Goal: Information Seeking & Learning: Check status

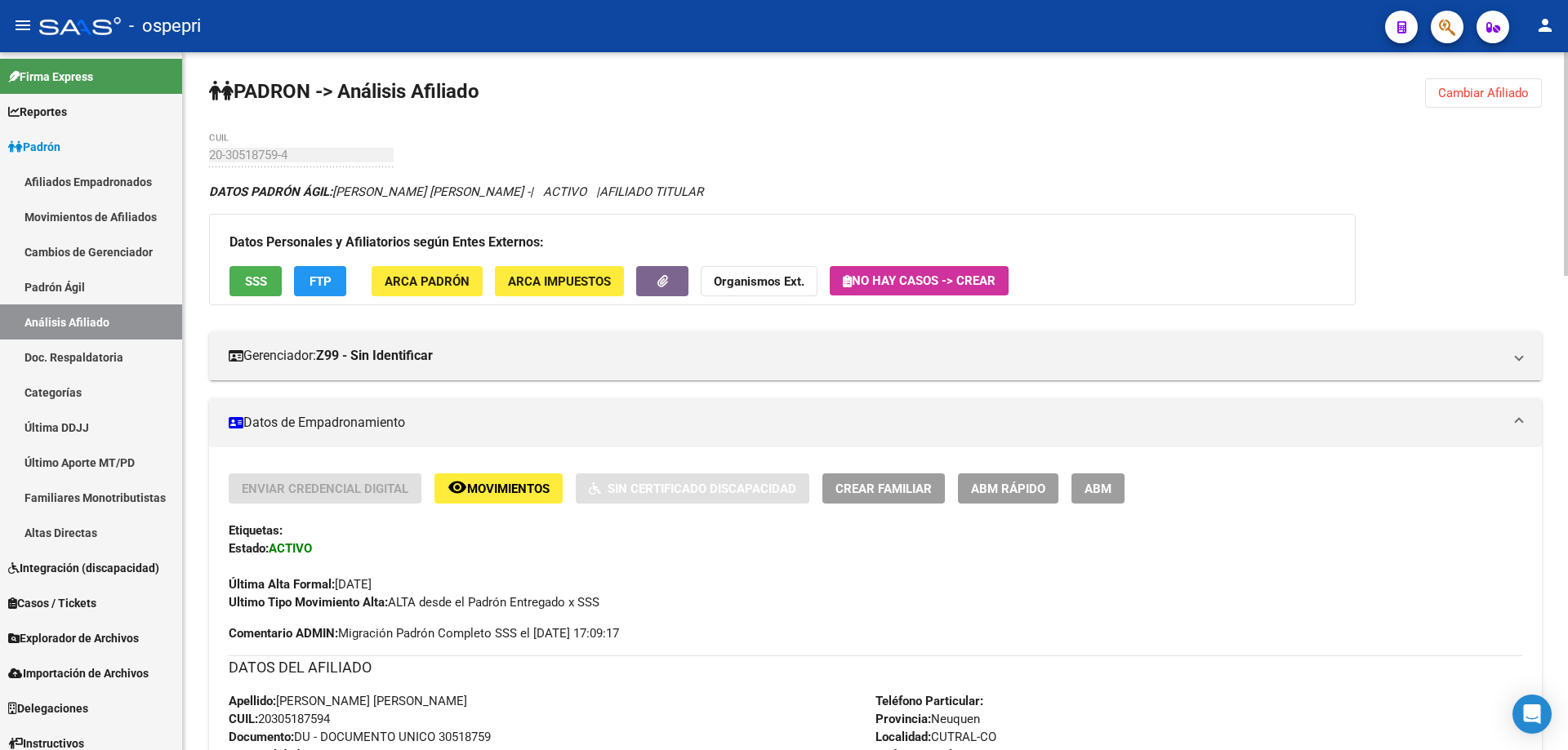
click at [1507, 89] on span "Cambiar Afiliado" at bounding box center [1483, 93] width 90 height 15
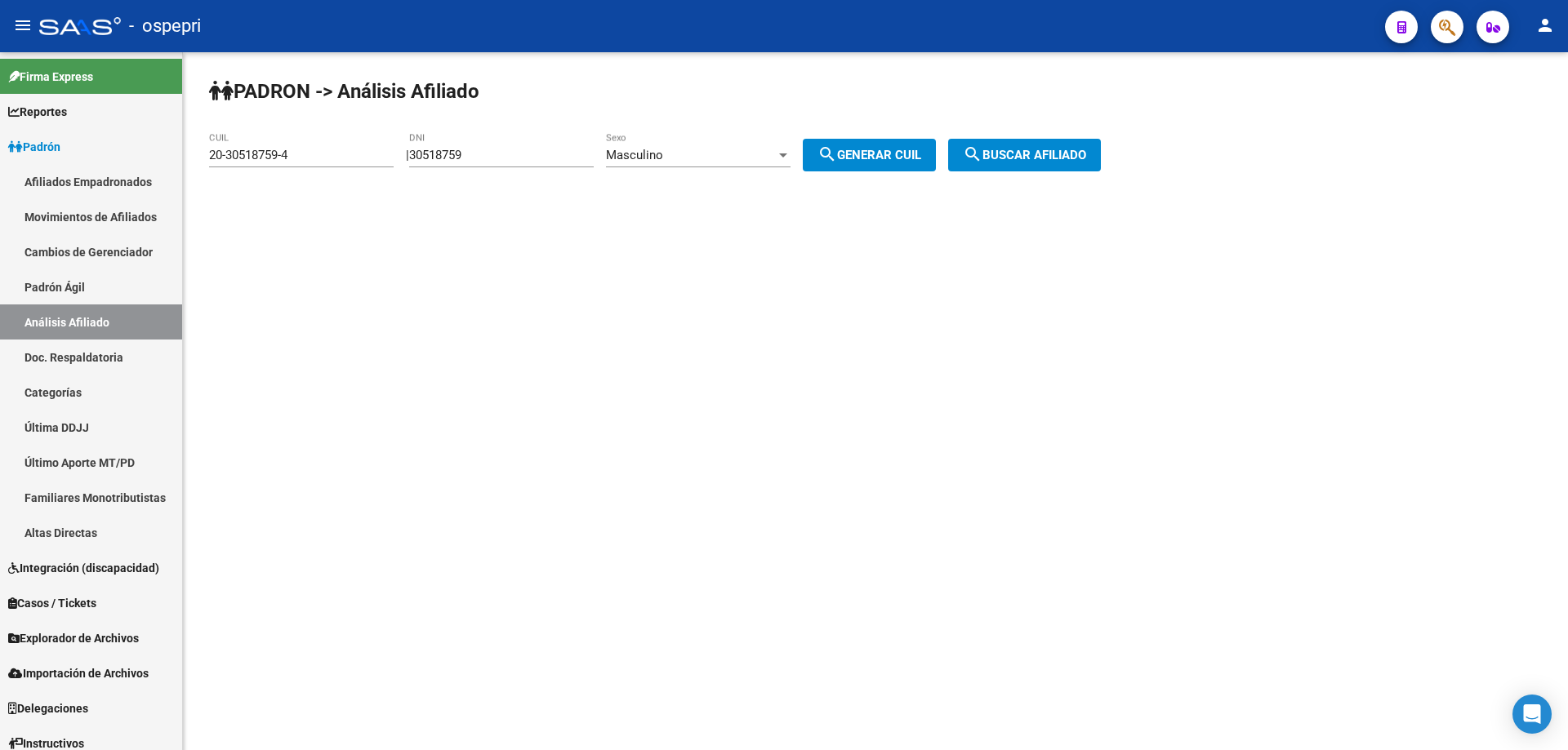
click at [463, 157] on input "30518759" at bounding box center [502, 155] width 184 height 15
type input "37994356"
click at [899, 163] on button "search Generar CUIL" at bounding box center [869, 154] width 133 height 33
type input "20-37994356-0"
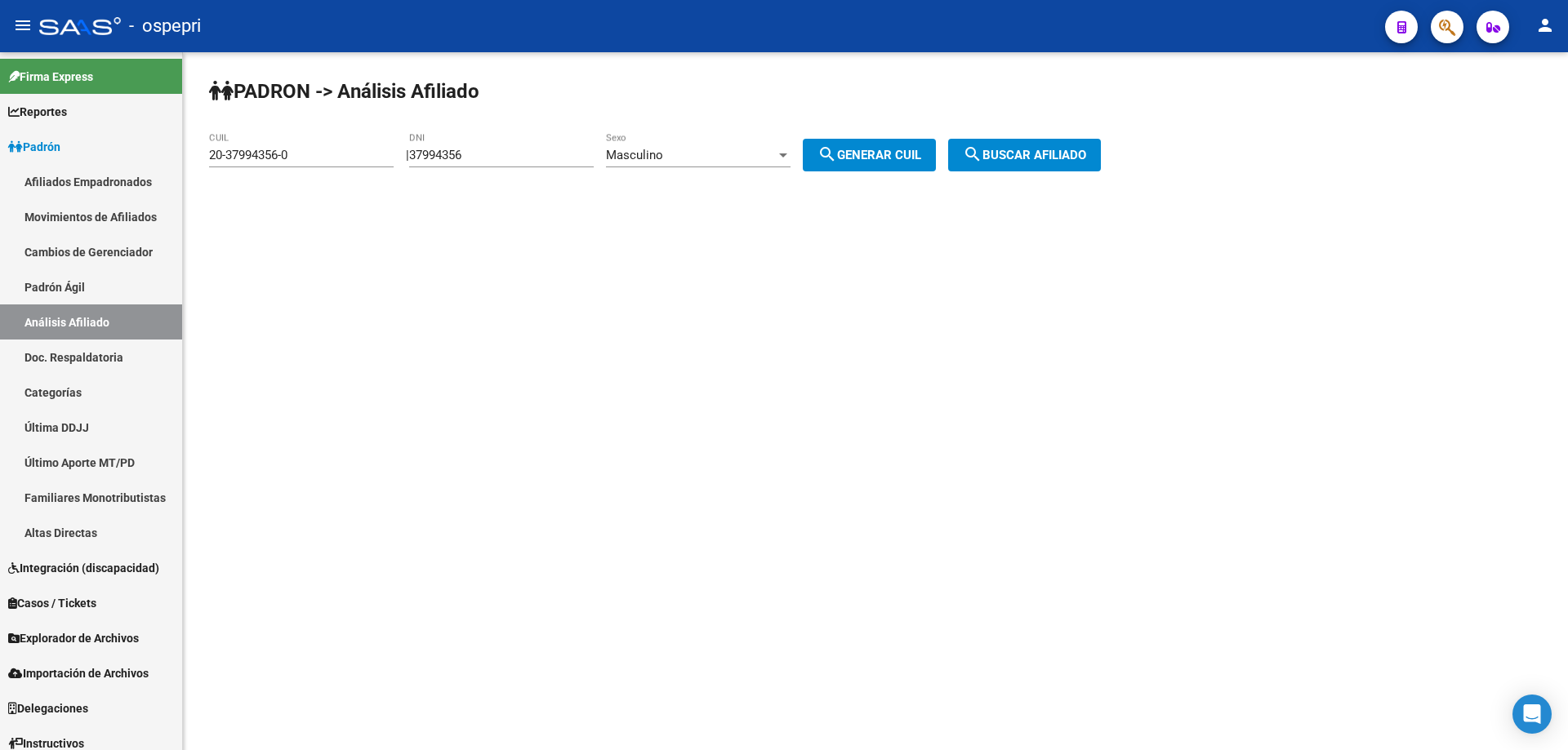
click at [1060, 168] on button "search Buscar afiliado" at bounding box center [1024, 154] width 152 height 33
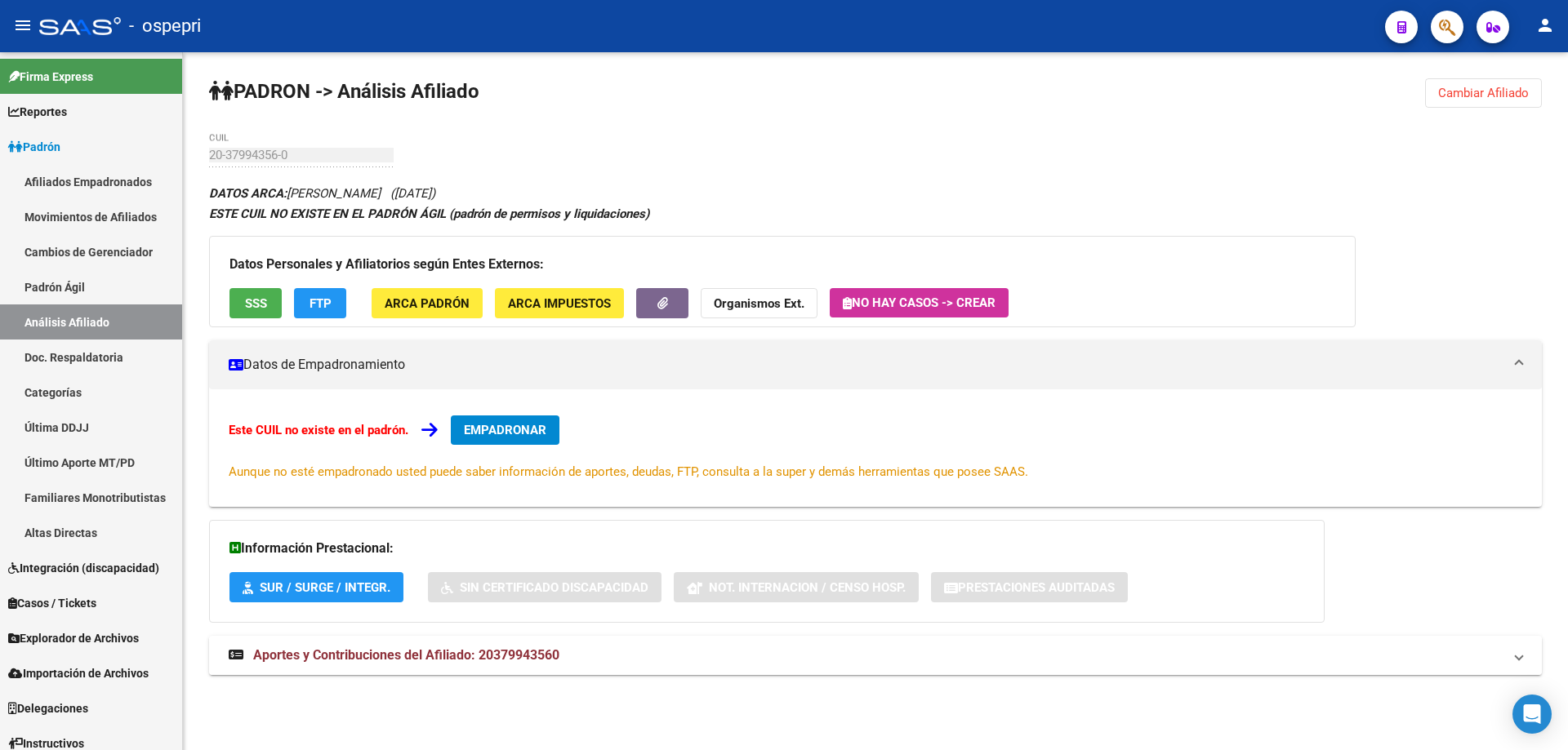
click at [386, 653] on span "Aportes y Contribuciones del Afiliado: 20379943560" at bounding box center [406, 655] width 306 height 15
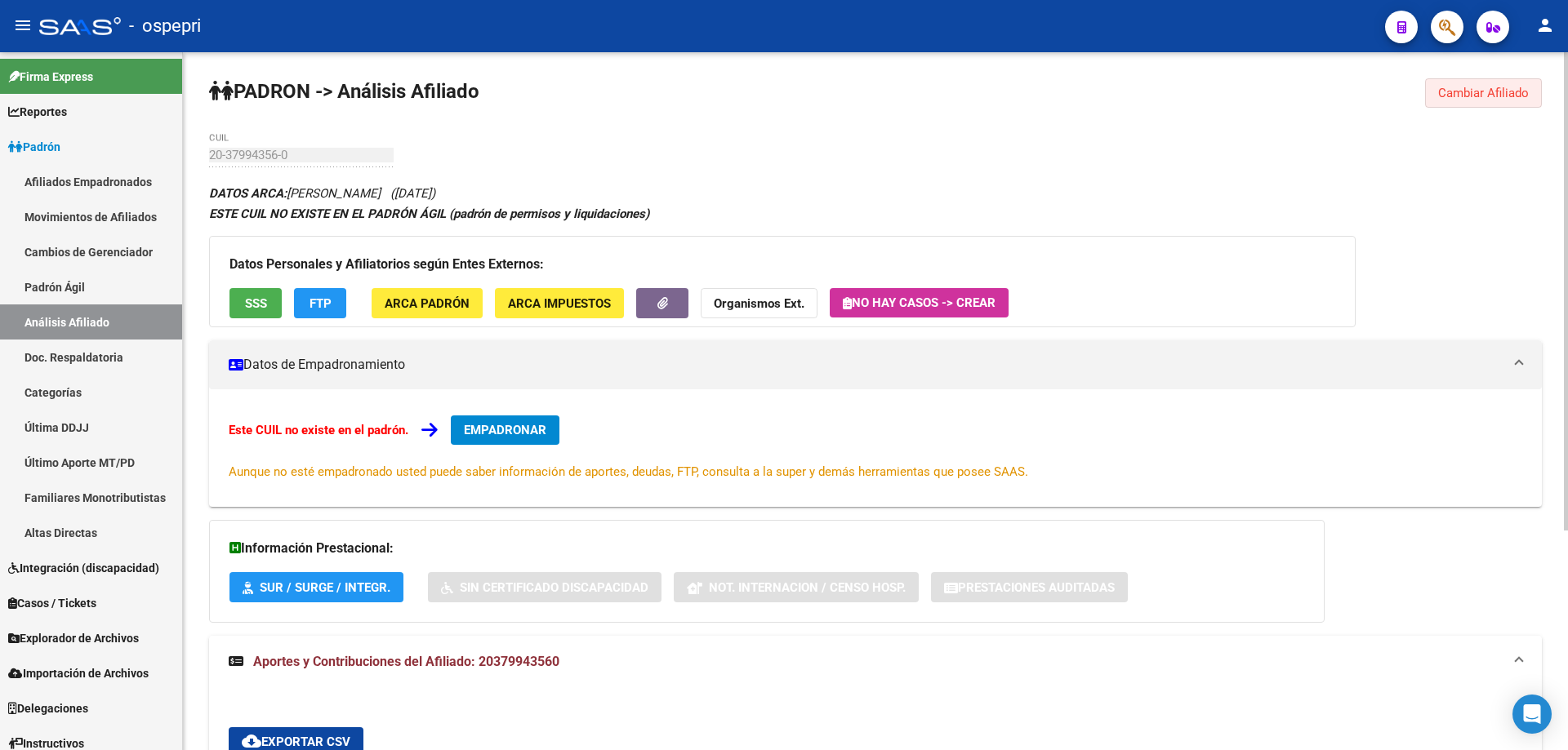
click at [1477, 93] on span "Cambiar Afiliado" at bounding box center [1483, 93] width 90 height 15
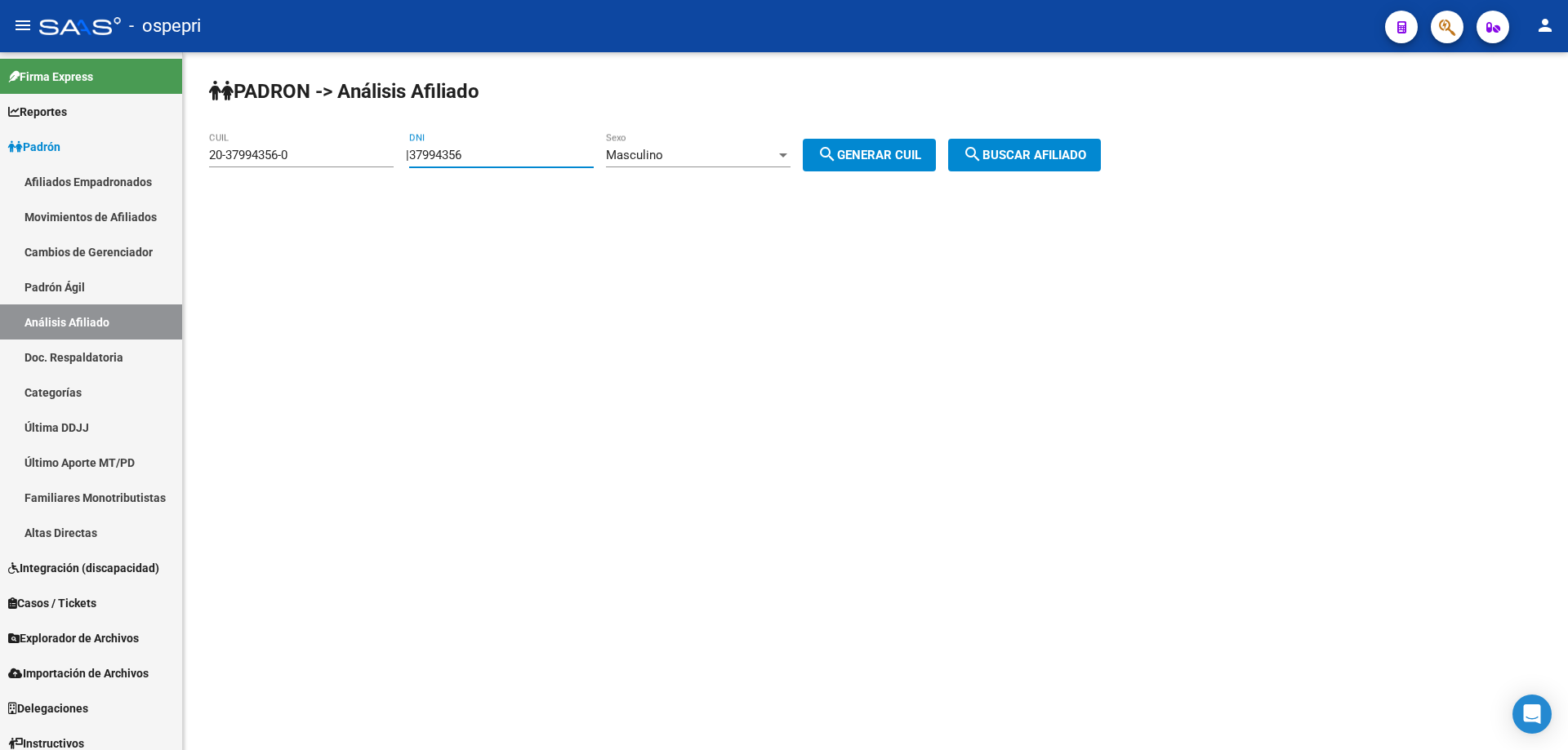
click at [472, 153] on input "37994356" at bounding box center [502, 155] width 184 height 15
paste input "5312383"
type input "35312383"
drag, startPoint x: 922, startPoint y: 157, endPoint x: 984, endPoint y: 154, distance: 62.1
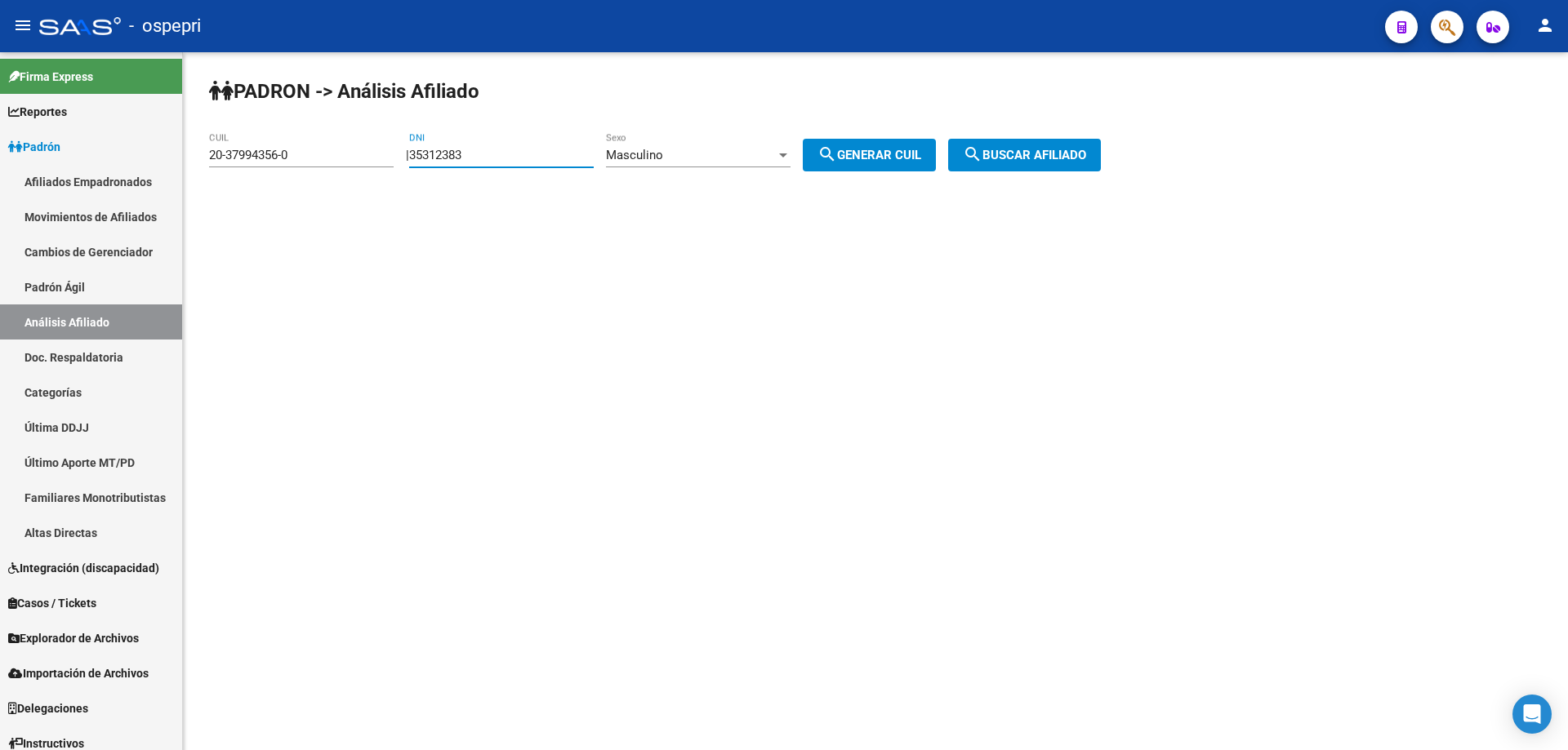
click at [921, 157] on span "search Generar CUIL" at bounding box center [870, 155] width 104 height 15
drag, startPoint x: 1013, startPoint y: 151, endPoint x: 836, endPoint y: 178, distance: 179.0
click at [1013, 152] on span "search Buscar afiliado" at bounding box center [1024, 155] width 123 height 15
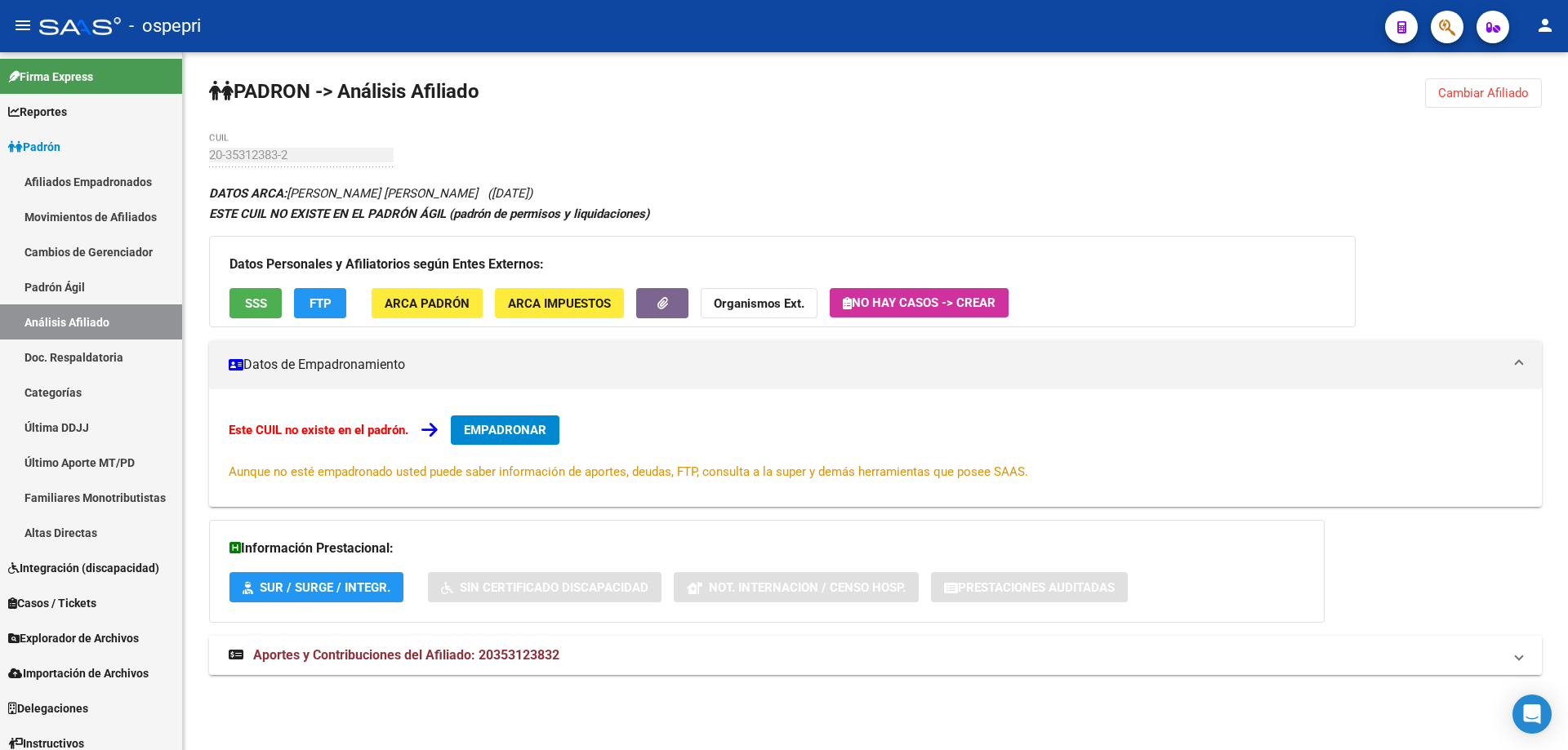
click at [497, 653] on span "Aportes y Contribuciones del Afiliado: 20353123832" at bounding box center [406, 655] width 306 height 15
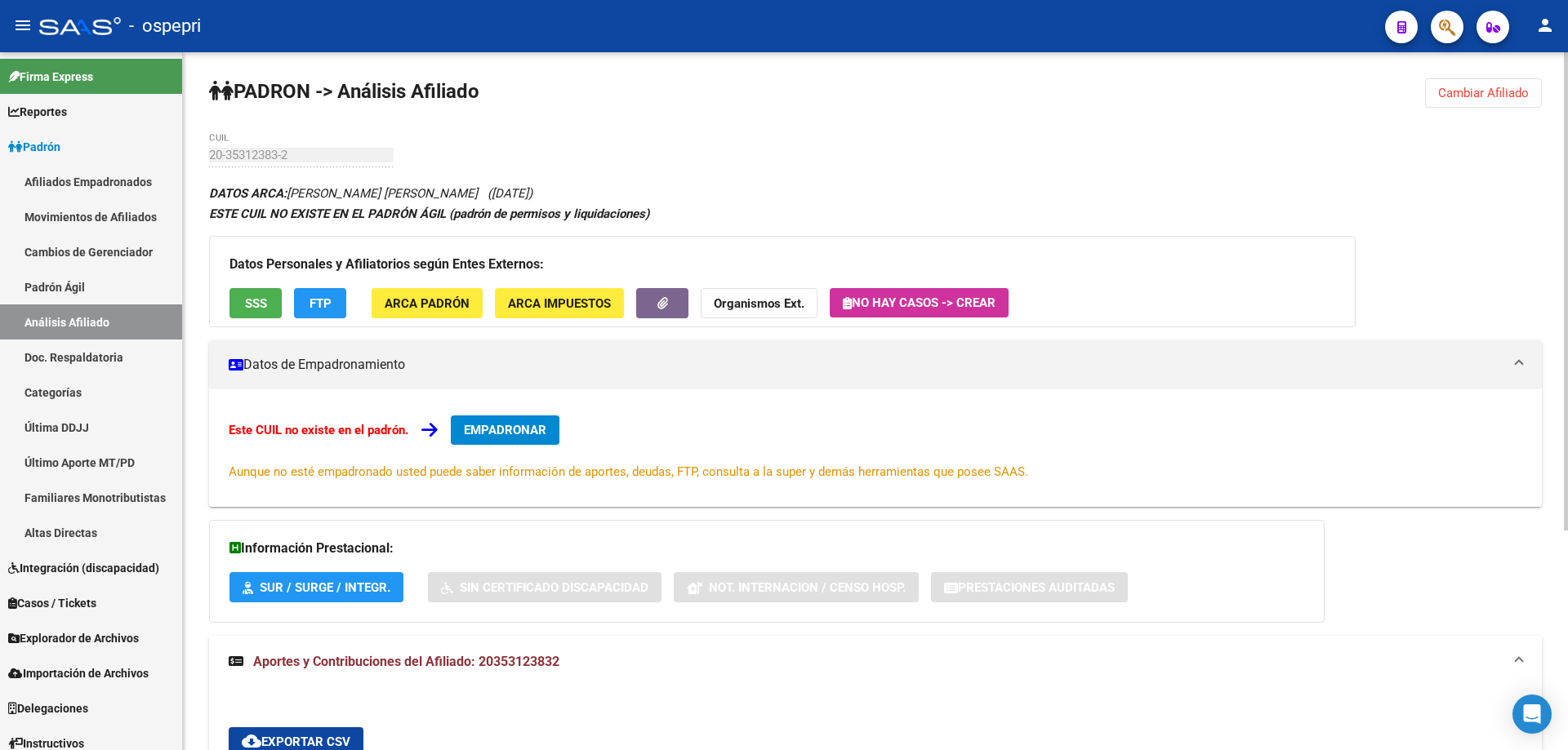
drag, startPoint x: 518, startPoint y: 190, endPoint x: 583, endPoint y: 182, distance: 65.5
click at [583, 183] on div "DATOS ARCA: [PERSON_NAME] [PERSON_NAME] ([DATE]) ESTE CUIL NO EXISTE EN EL PADR…" at bounding box center [875, 600] width 1333 height 837
copy span "[DATE]"
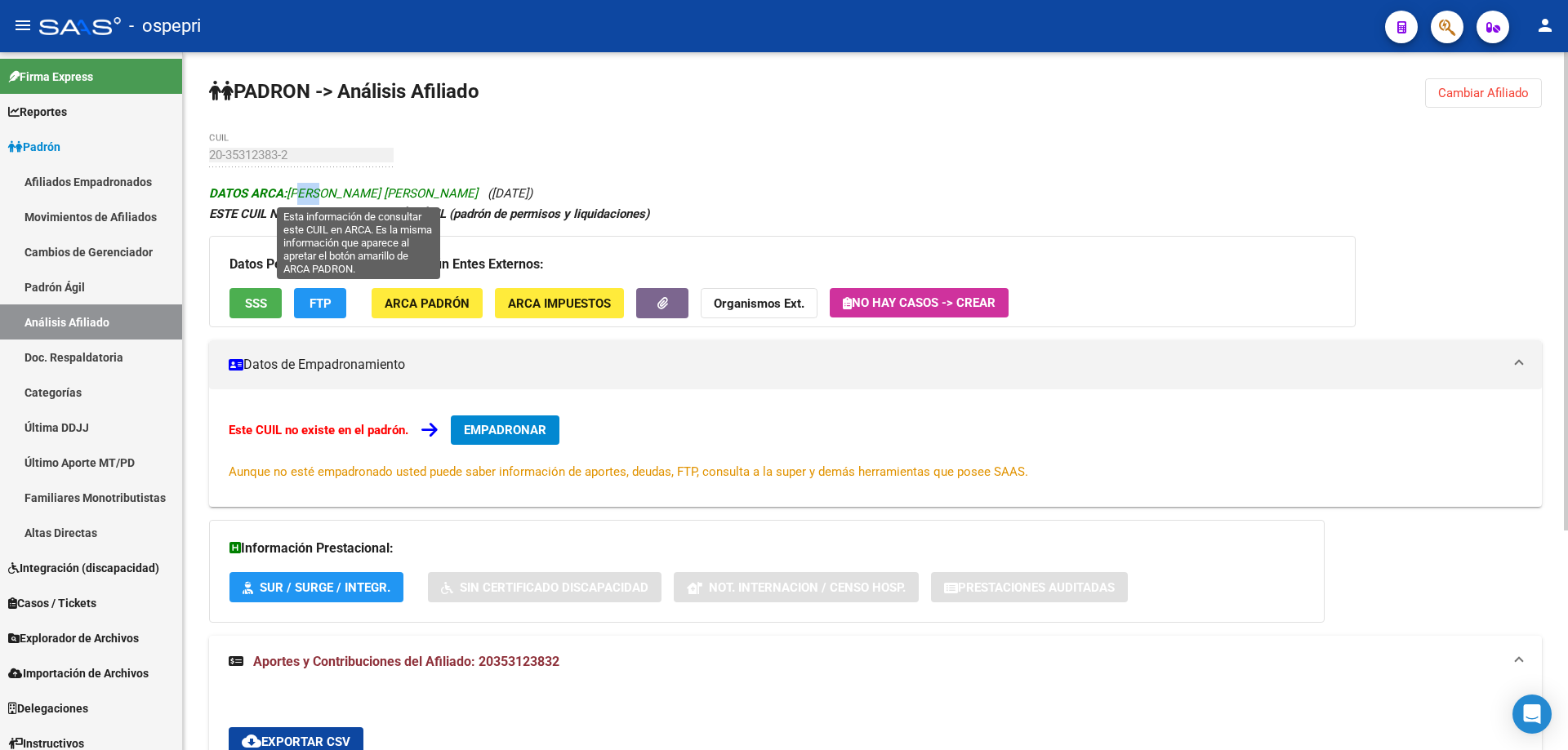
drag, startPoint x: 295, startPoint y: 194, endPoint x: 319, endPoint y: 192, distance: 24.1
click at [319, 192] on span "DATOS ARCA: [PERSON_NAME] [PERSON_NAME]" at bounding box center [343, 194] width 268 height 15
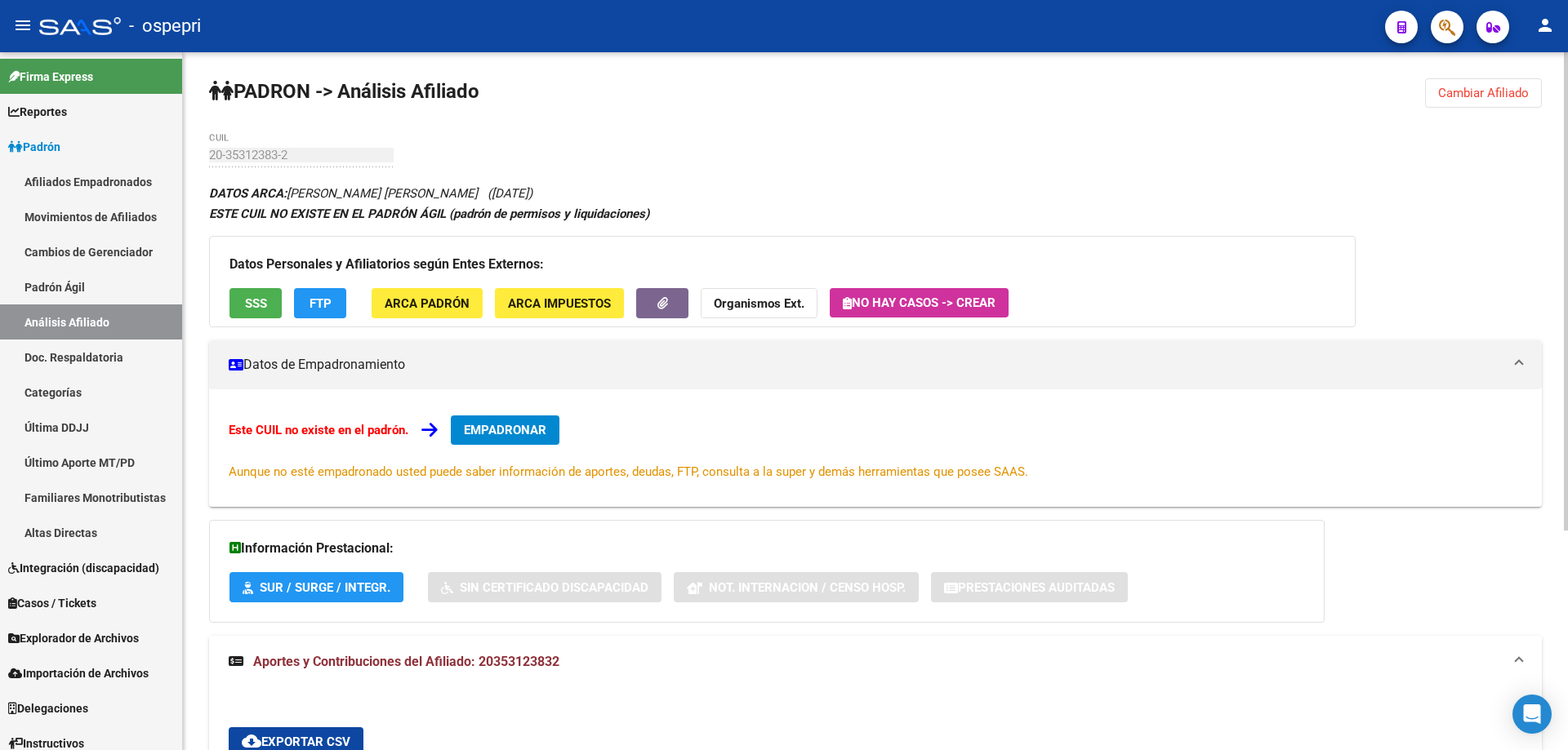
click at [281, 173] on div "20-35312383-2 CUIL" at bounding box center [301, 158] width 184 height 51
drag, startPoint x: 290, startPoint y: 194, endPoint x: 378, endPoint y: 201, distance: 88.3
click at [378, 201] on div "DATOS ARCA: [PERSON_NAME] [PERSON_NAME] ([DATE]) ESTE CUIL NO EXISTE EN EL PADR…" at bounding box center [875, 600] width 1333 height 837
copy span "[PERSON_NAME]"
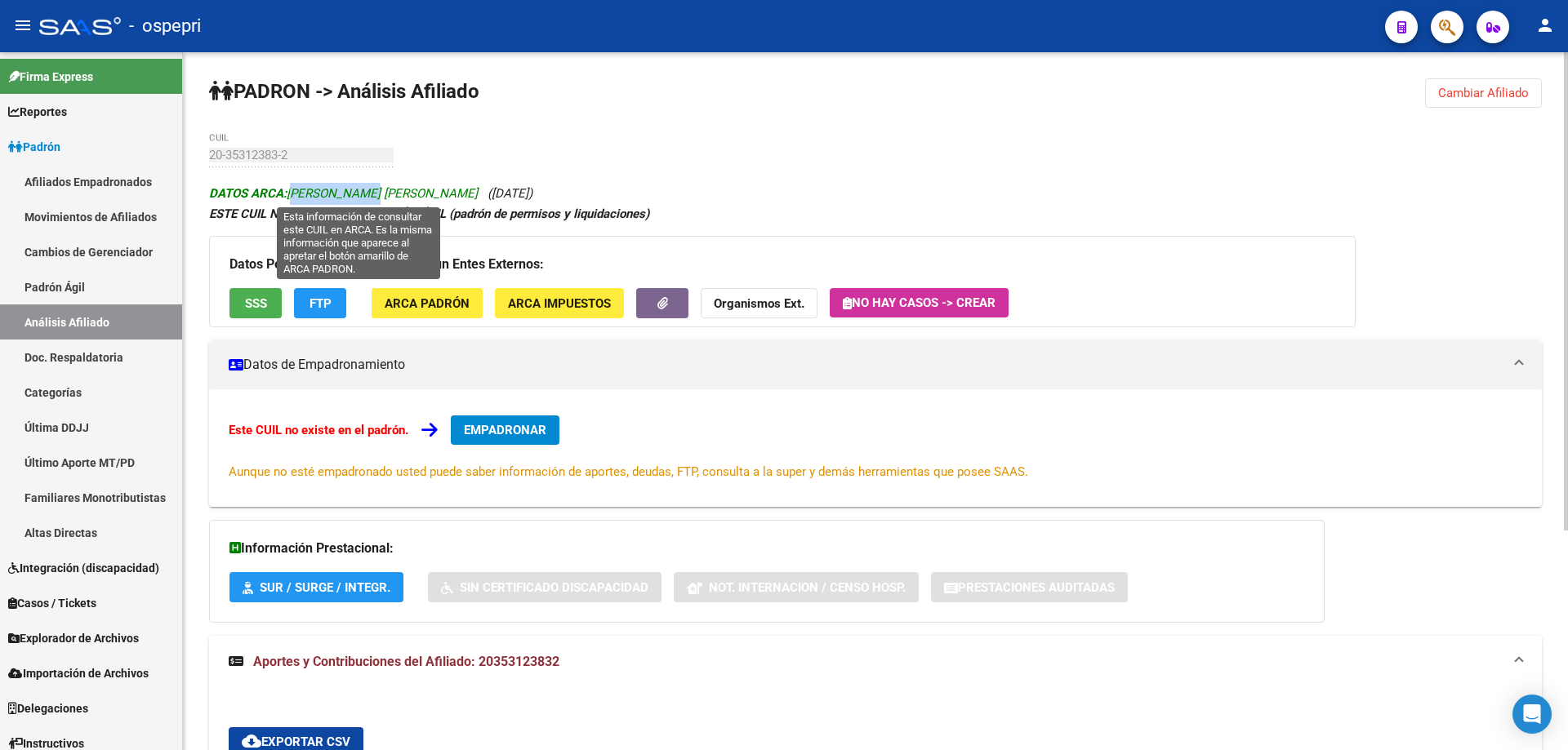
drag, startPoint x: 382, startPoint y: 189, endPoint x: 504, endPoint y: 191, distance: 122.0
click at [478, 191] on span "DATOS ARCA: [PERSON_NAME] [PERSON_NAME]" at bounding box center [343, 194] width 268 height 15
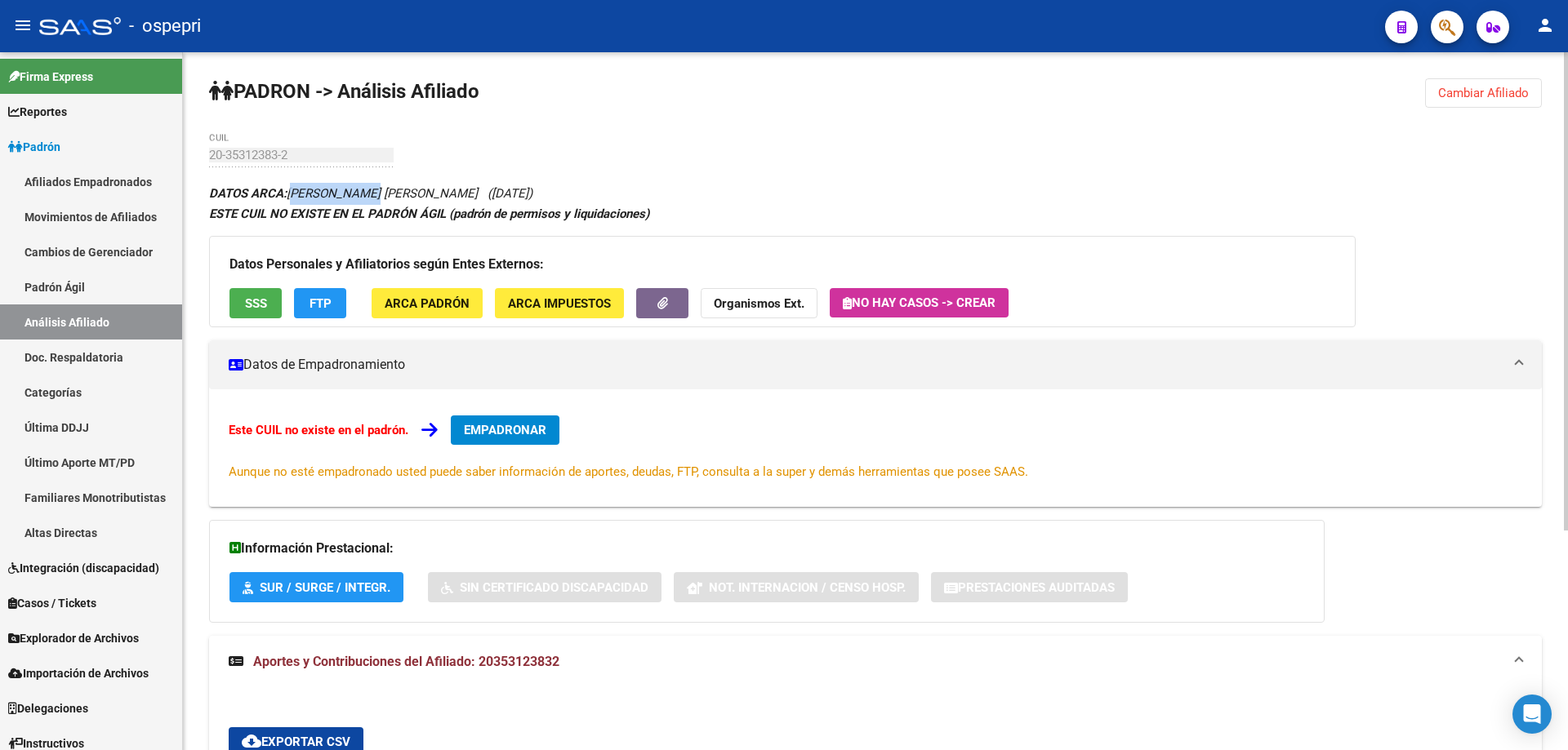
copy span "[PERSON_NAME]"
click at [1464, 97] on span "Cambiar Afiliado" at bounding box center [1483, 93] width 90 height 15
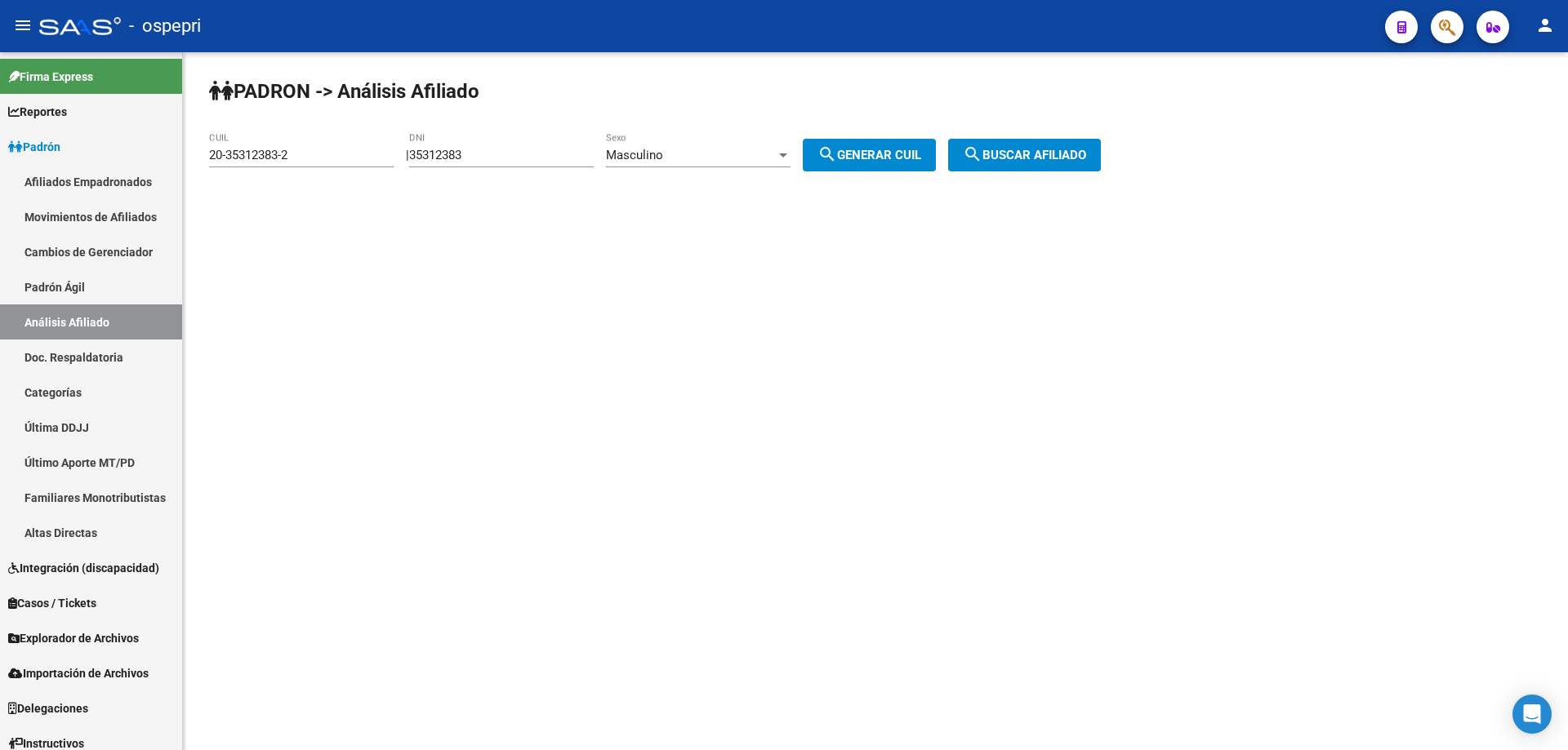
click at [250, 156] on input "20-35312383-2" at bounding box center [301, 155] width 184 height 15
click at [250, 155] on input "20-35312383-2" at bounding box center [301, 155] width 184 height 15
click at [253, 154] on input "20-35312383-2" at bounding box center [301, 155] width 184 height 15
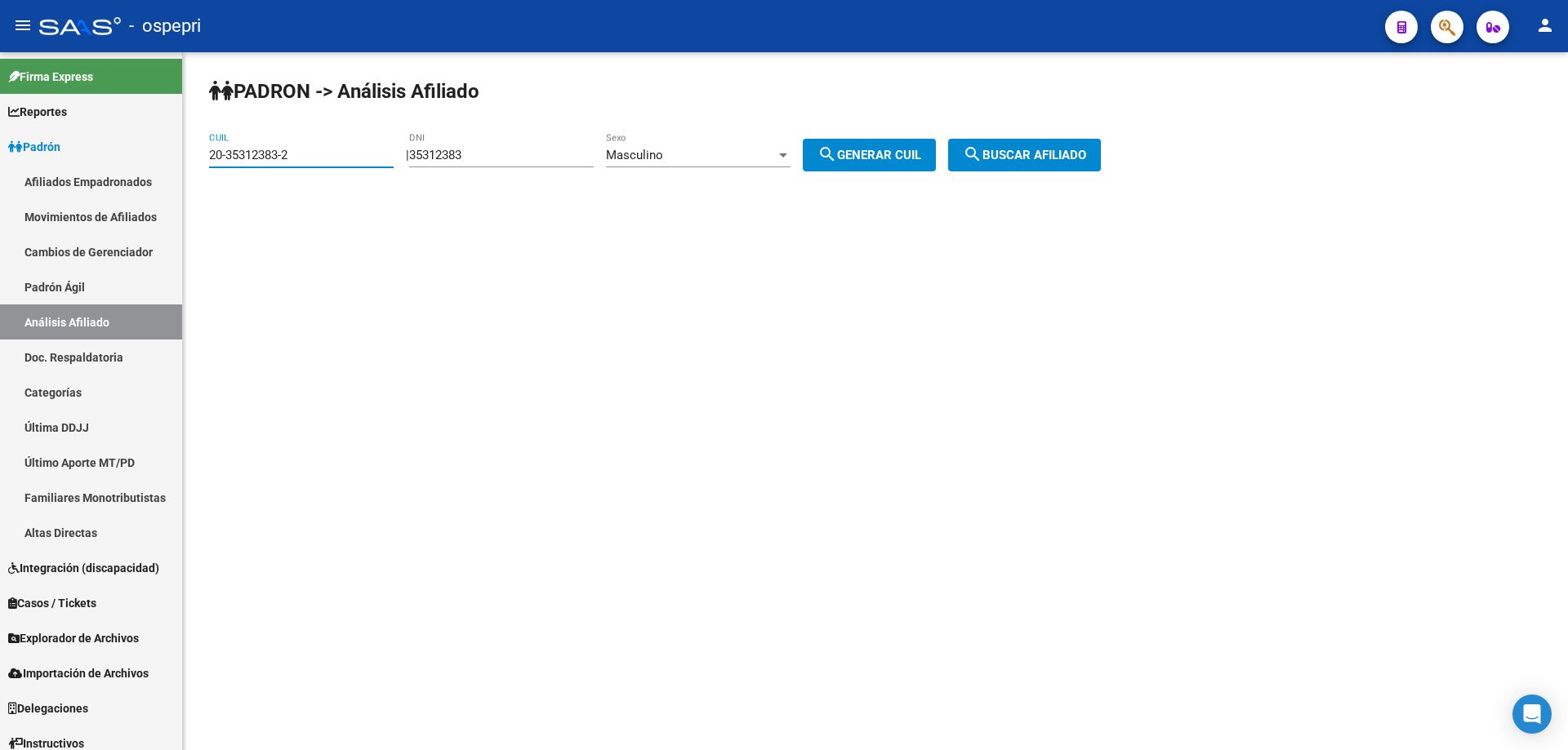
paste input "7-41346862-6"
click at [230, 152] on input "27-41346862-6" at bounding box center [301, 155] width 184 height 15
type input "27-41346862-6"
click at [445, 155] on input "35312383" at bounding box center [502, 155] width 184 height 15
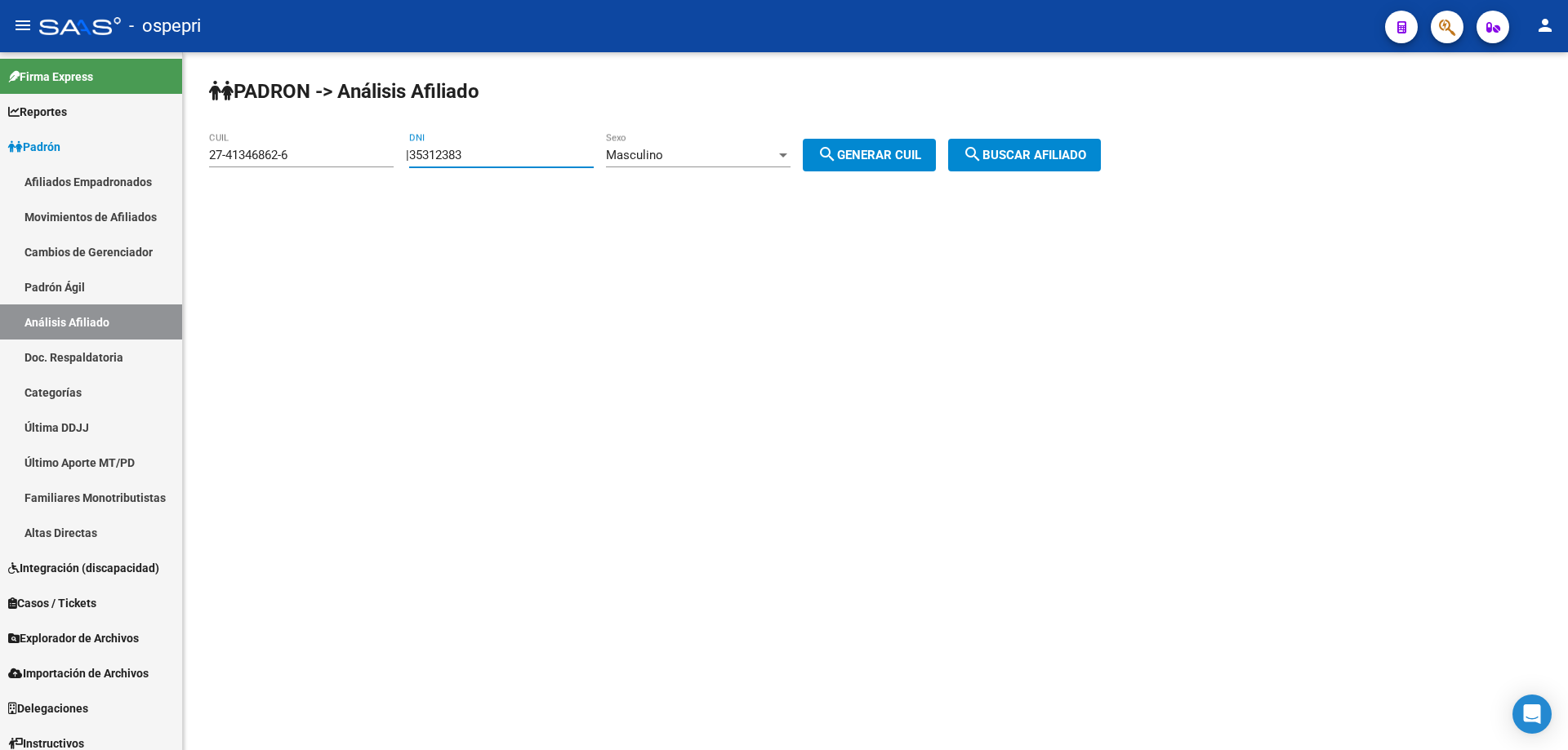
click at [445, 155] on input "35312383" at bounding box center [502, 155] width 184 height 15
paste input "41346862"
type input "41346862"
click at [757, 155] on div "Masculino" at bounding box center [691, 155] width 169 height 15
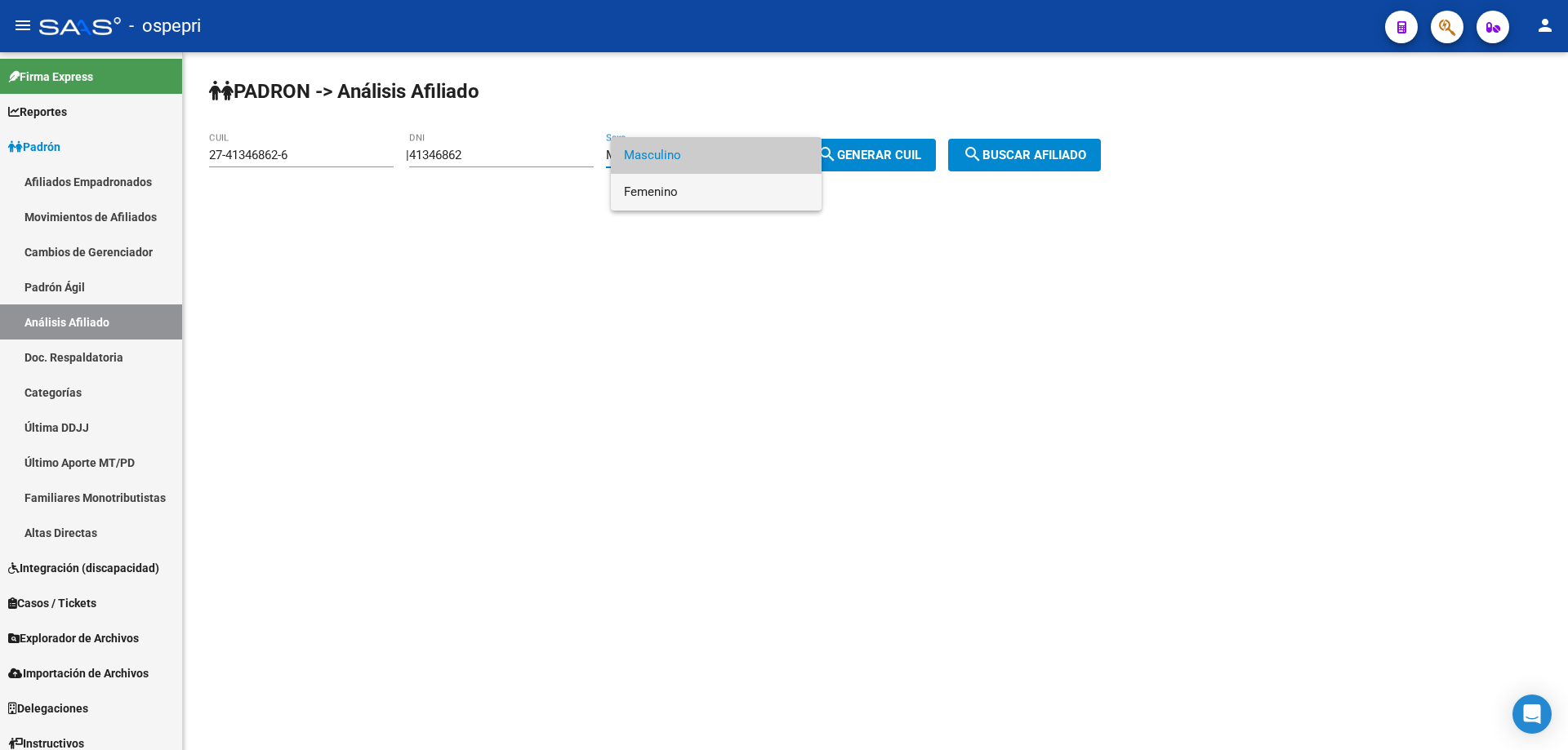
drag, startPoint x: 680, startPoint y: 194, endPoint x: 730, endPoint y: 194, distance: 50.0
click at [680, 194] on span "Femenino" at bounding box center [716, 192] width 184 height 37
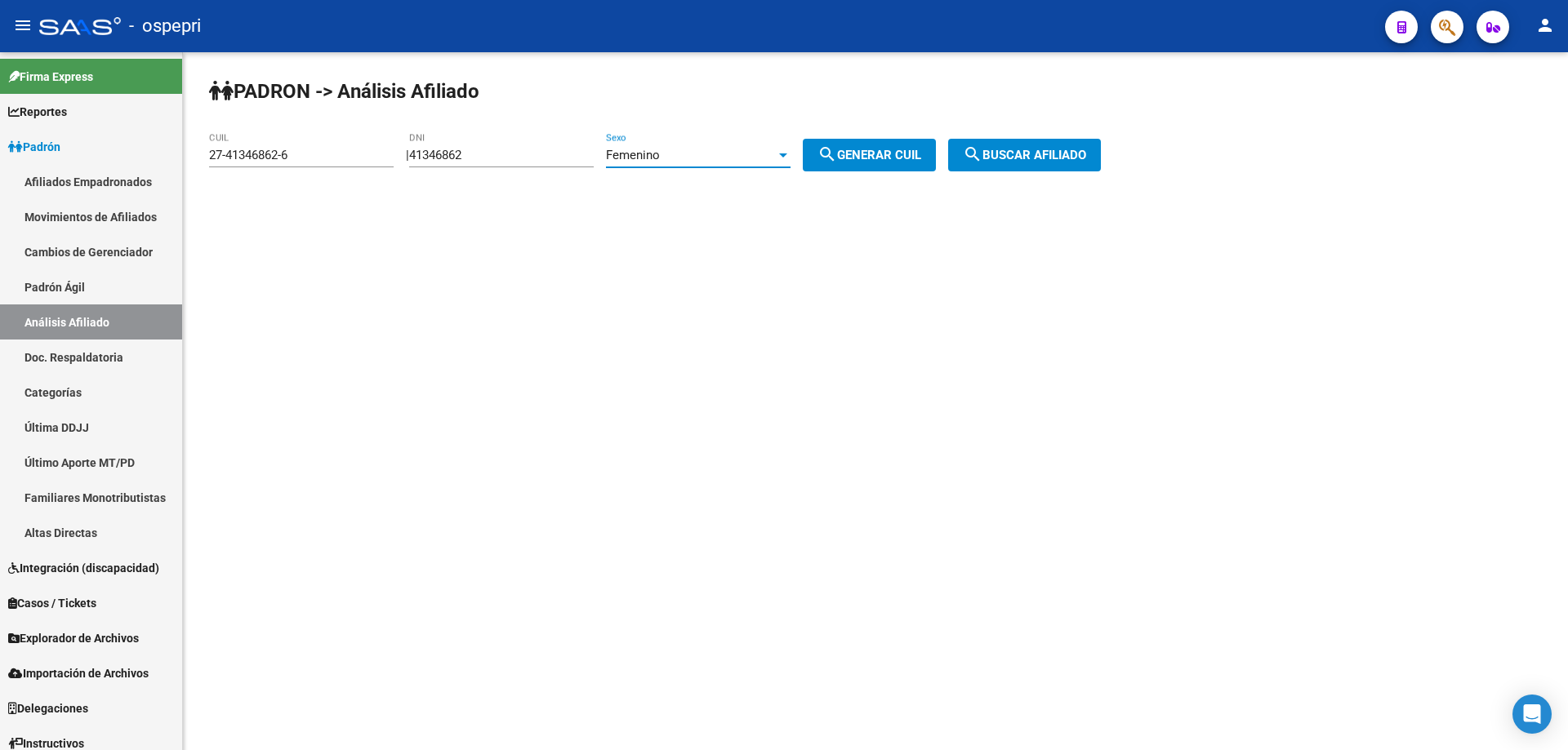
click at [876, 165] on button "search Generar CUIL" at bounding box center [869, 154] width 133 height 33
click at [1047, 156] on span "search Buscar afiliado" at bounding box center [1024, 155] width 123 height 15
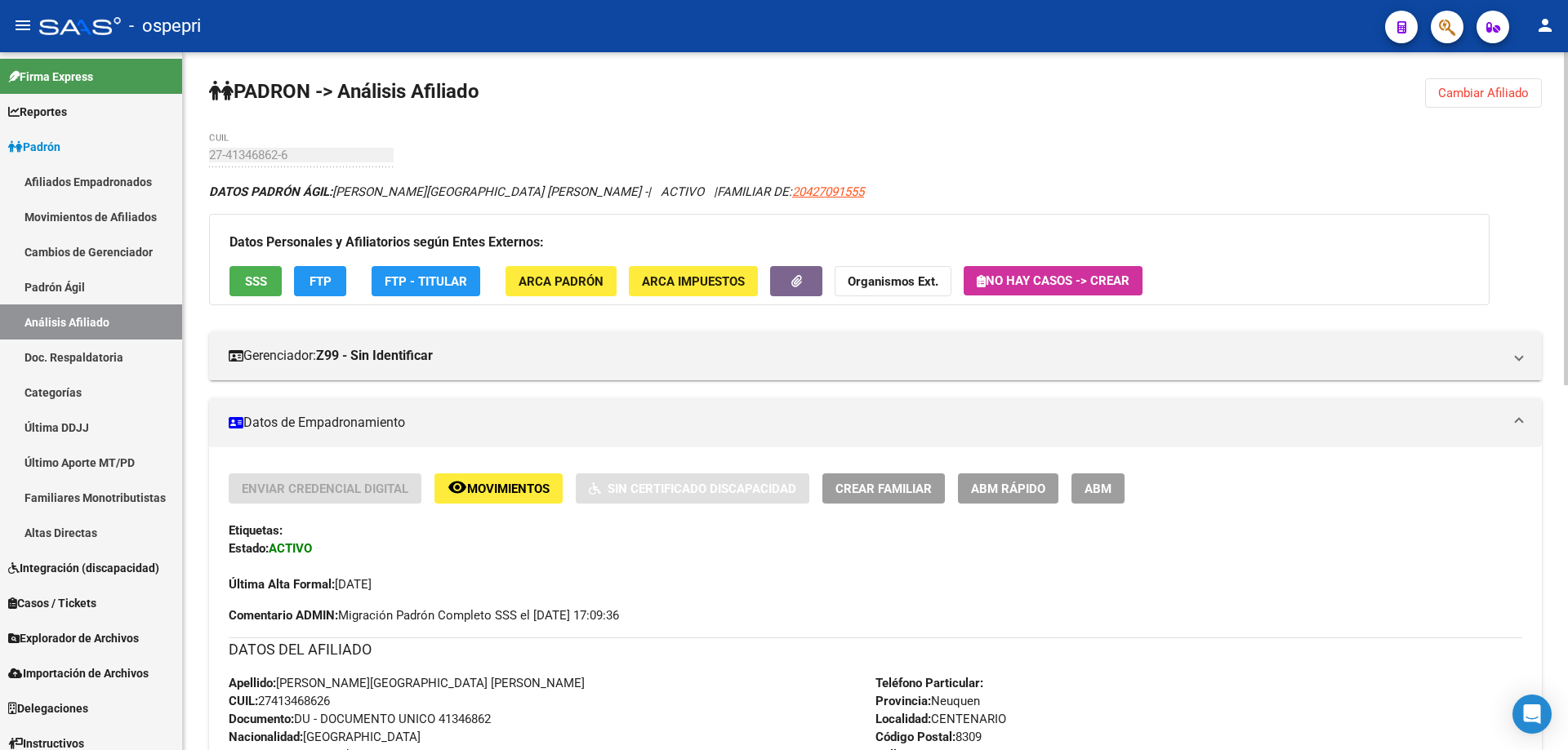
scroll to position [764, 0]
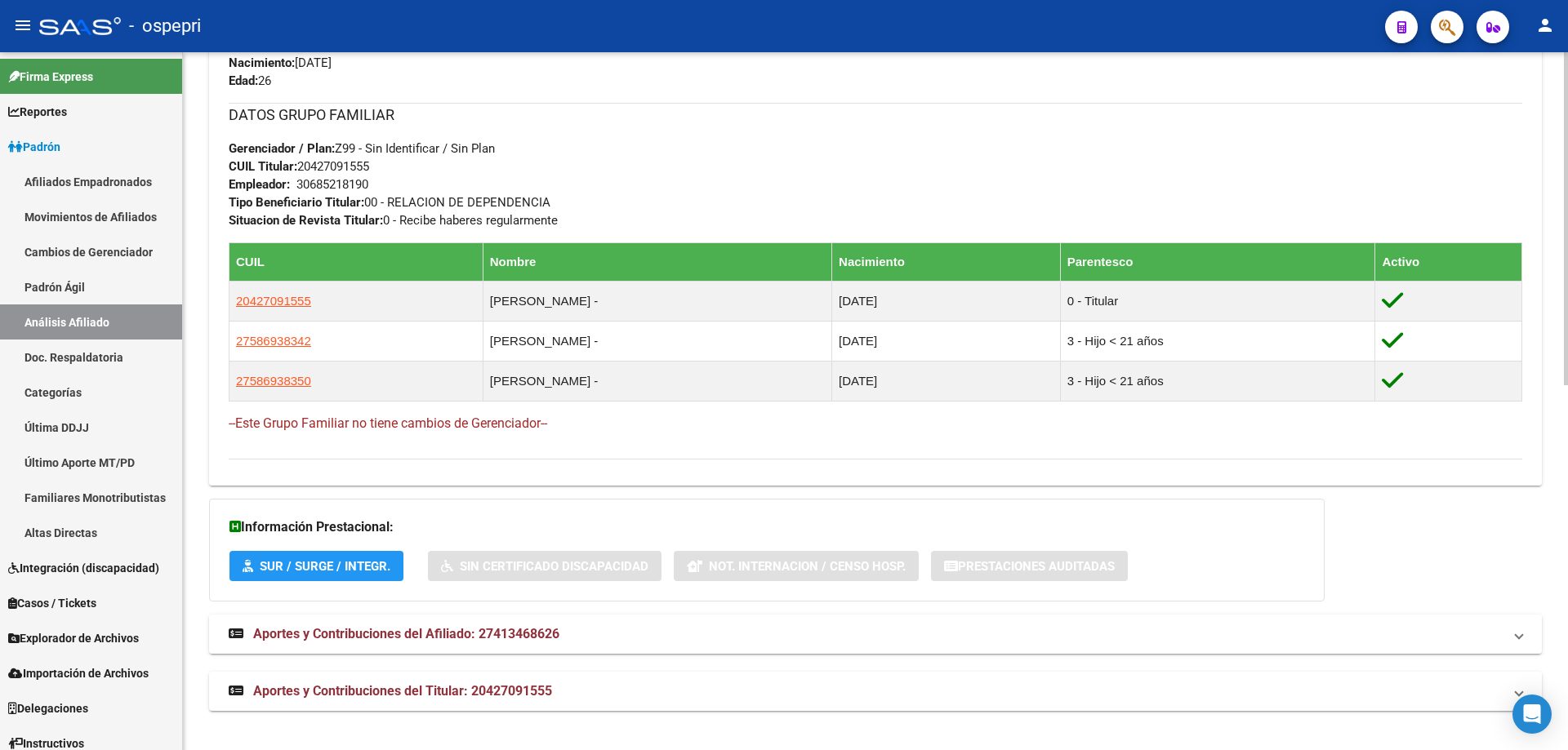
click at [546, 638] on span "Aportes y Contribuciones del Afiliado: 27413468626" at bounding box center [406, 633] width 306 height 15
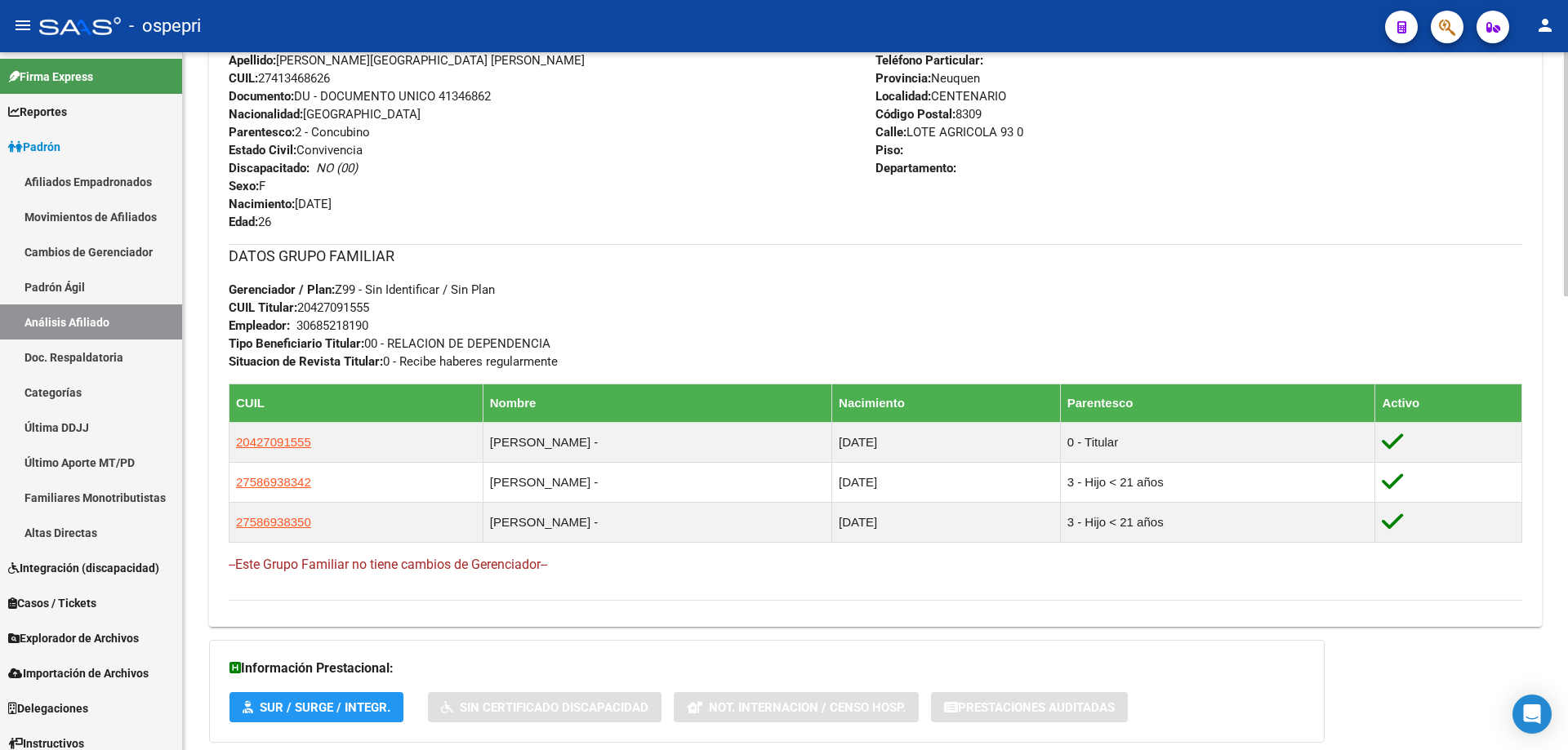
scroll to position [0, 0]
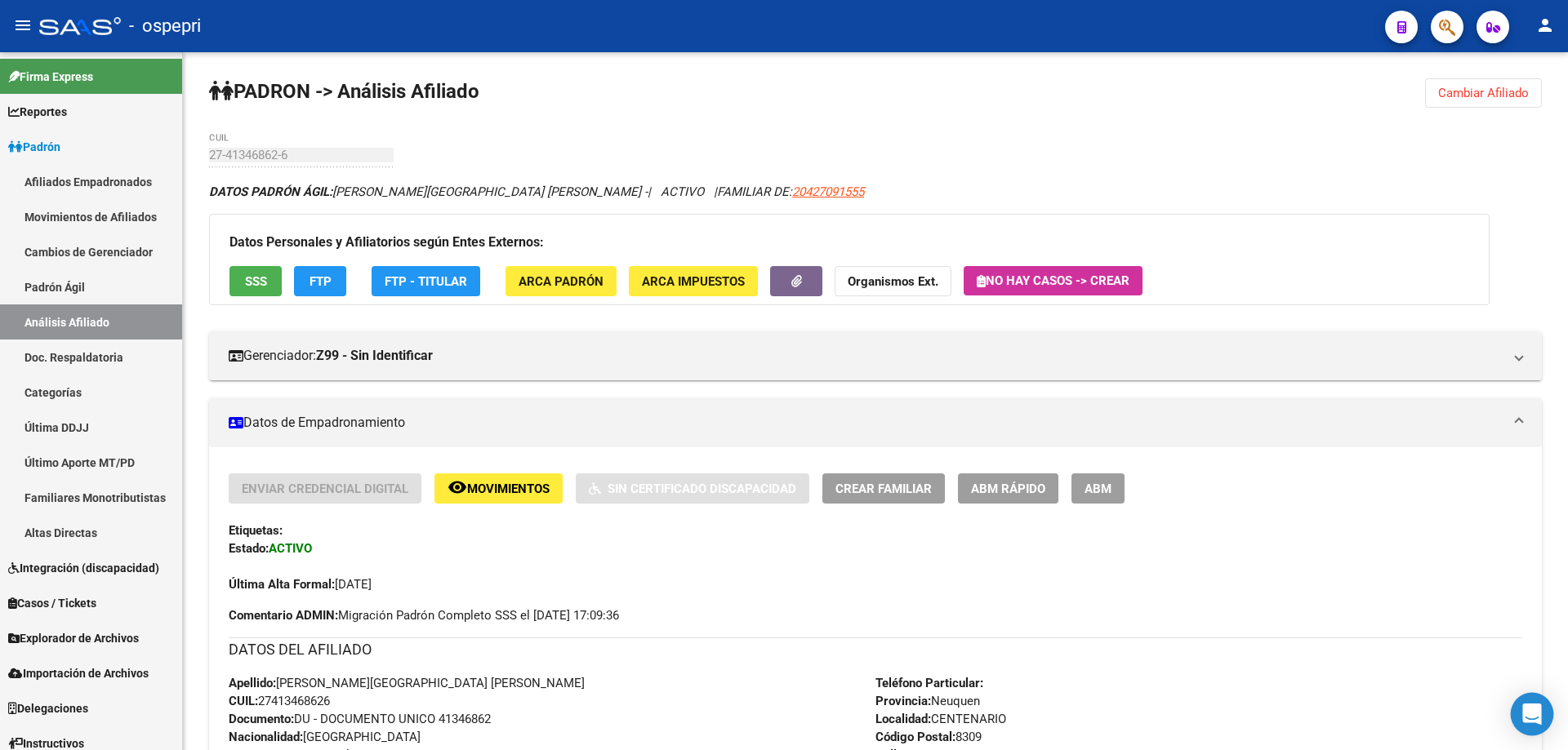
click at [1536, 717] on icon "Open Intercom Messenger" at bounding box center [1531, 714] width 22 height 22
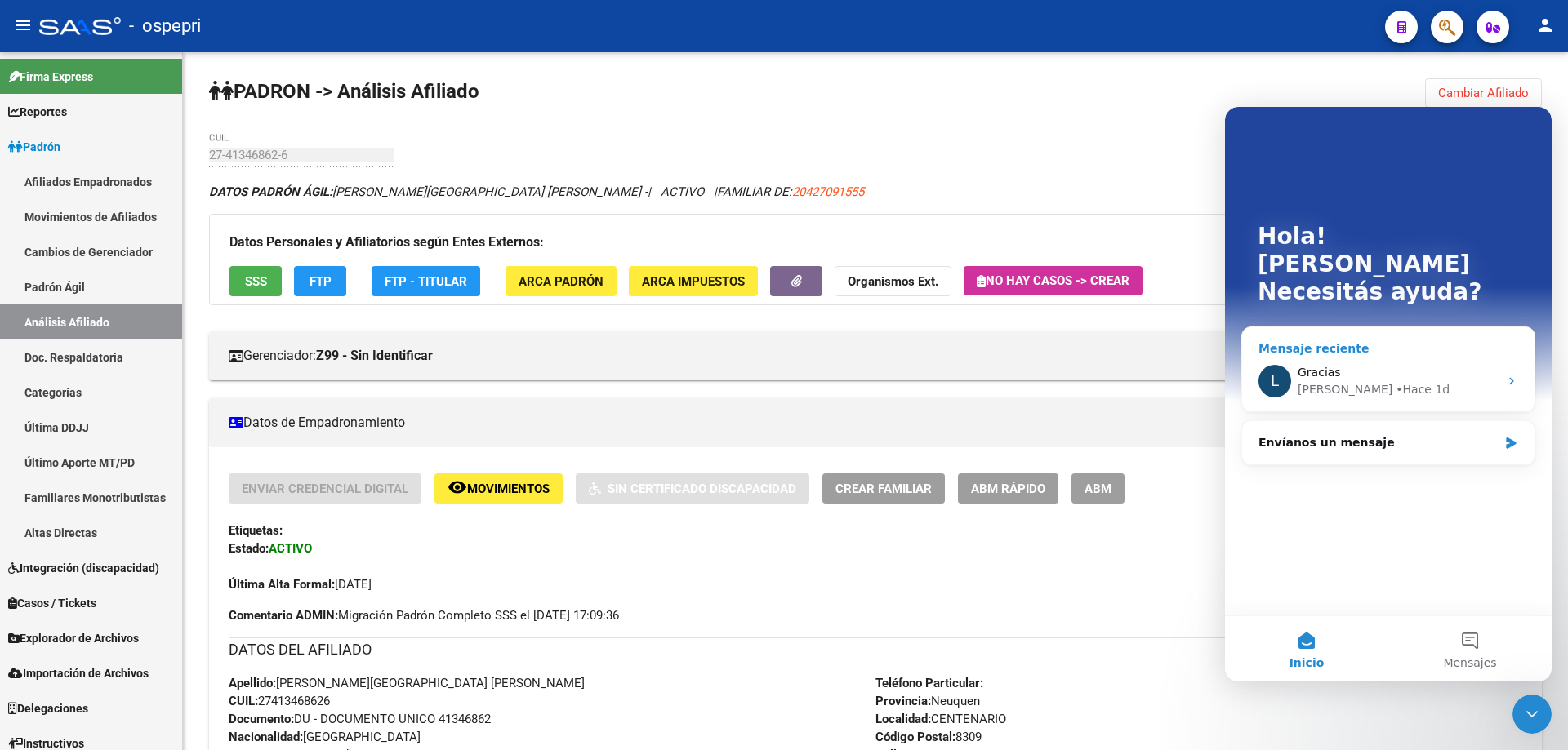
click at [1502, 351] on div "L Gracias [PERSON_NAME] 1d" at bounding box center [1388, 381] width 293 height 60
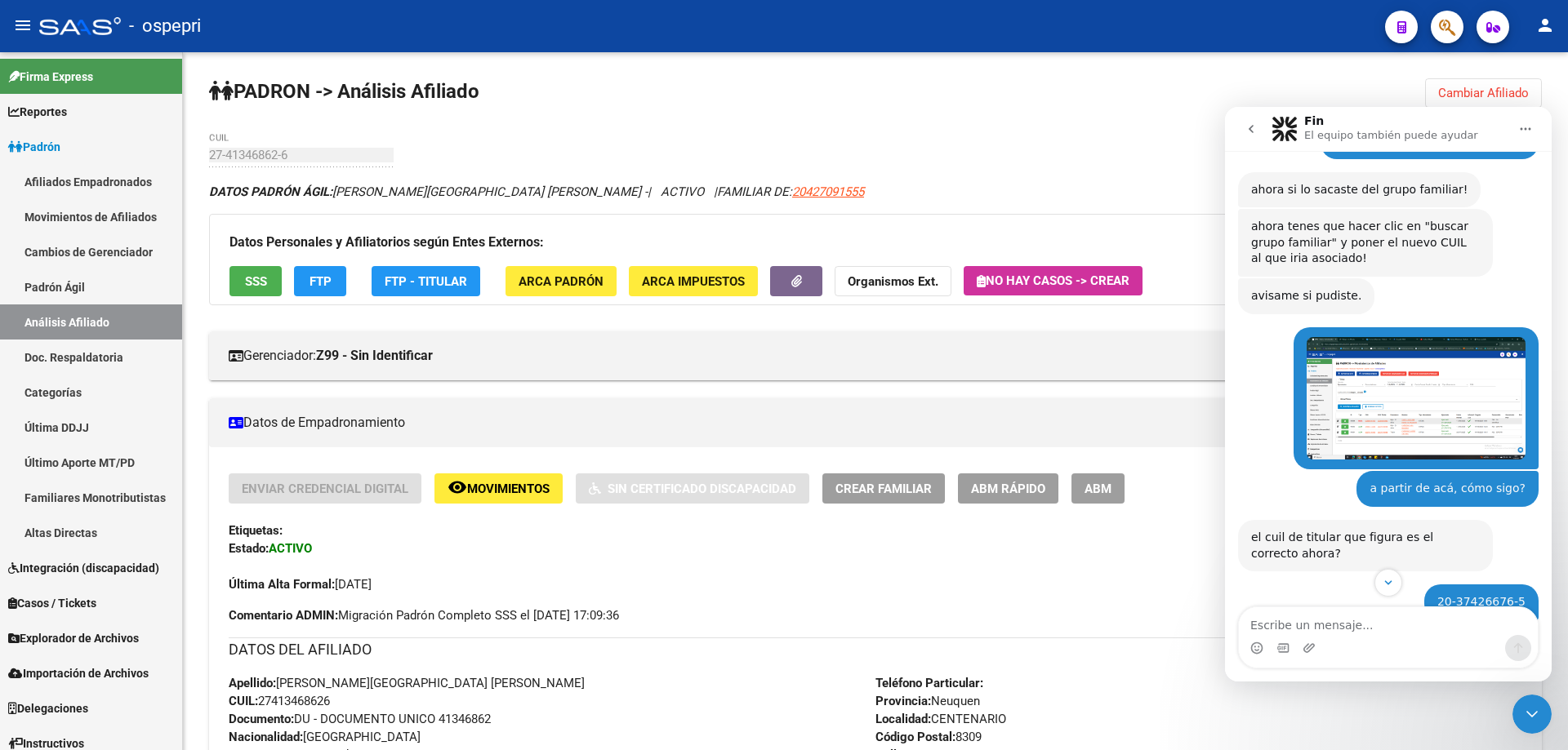
scroll to position [2612, 0]
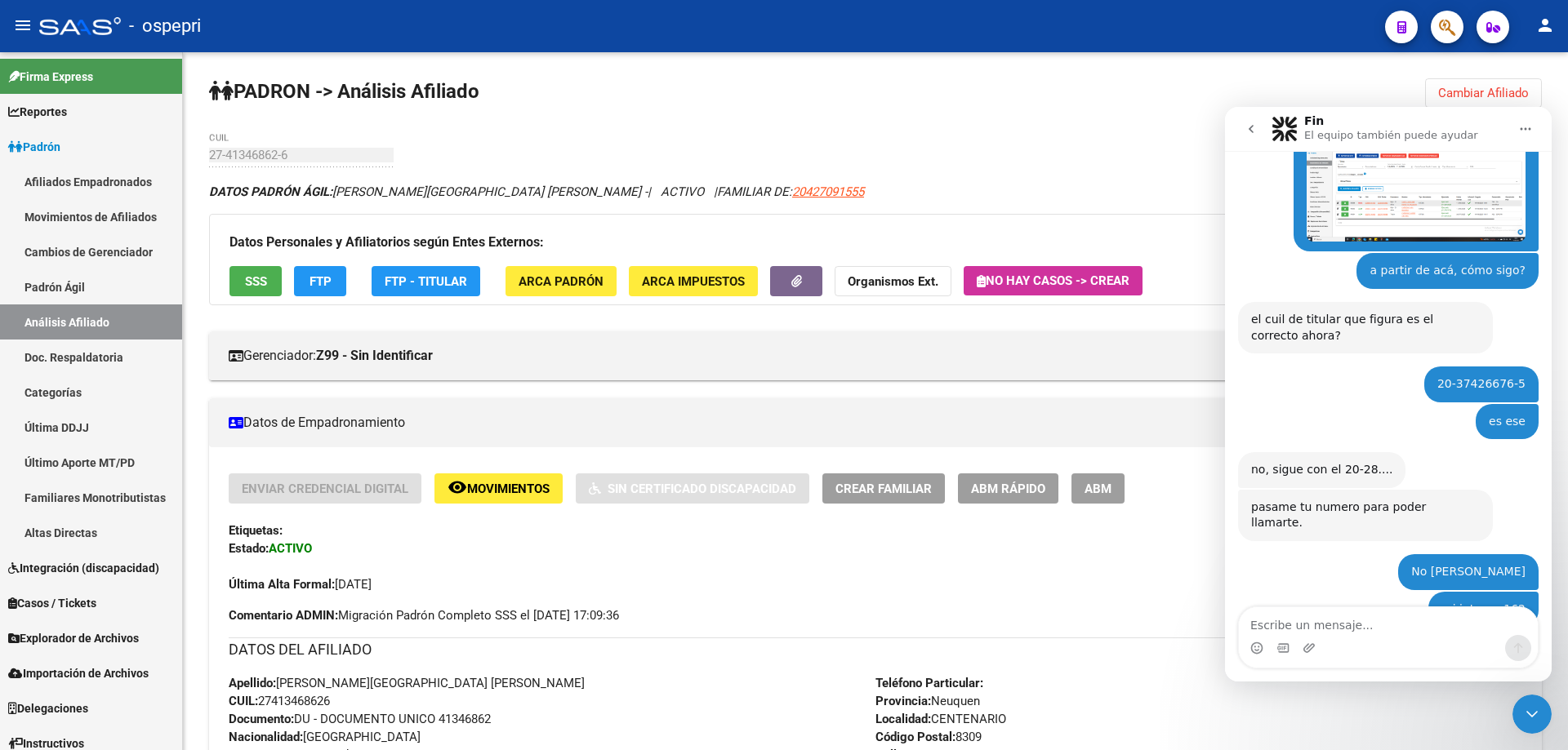
click at [1486, 376] on div "20-37426676-5" at bounding box center [1481, 384] width 88 height 16
copy div "37426676"
click at [1492, 90] on span "Cambiar Afiliado" at bounding box center [1483, 93] width 90 height 15
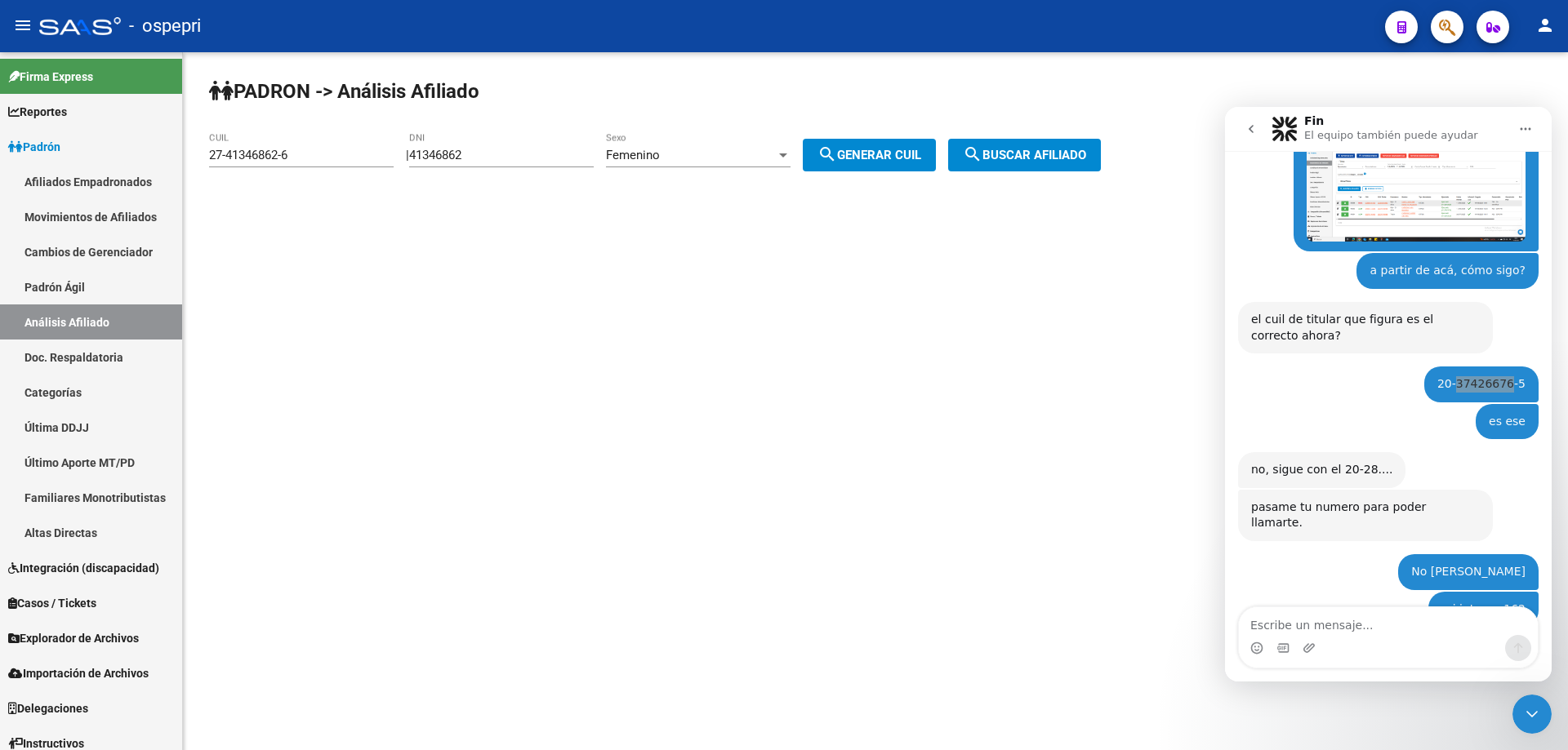
click at [451, 148] on input "41346862" at bounding box center [502, 155] width 184 height 15
paste input "37426676"
type input "37426676"
click at [744, 157] on div "Femenino" at bounding box center [691, 155] width 169 height 15
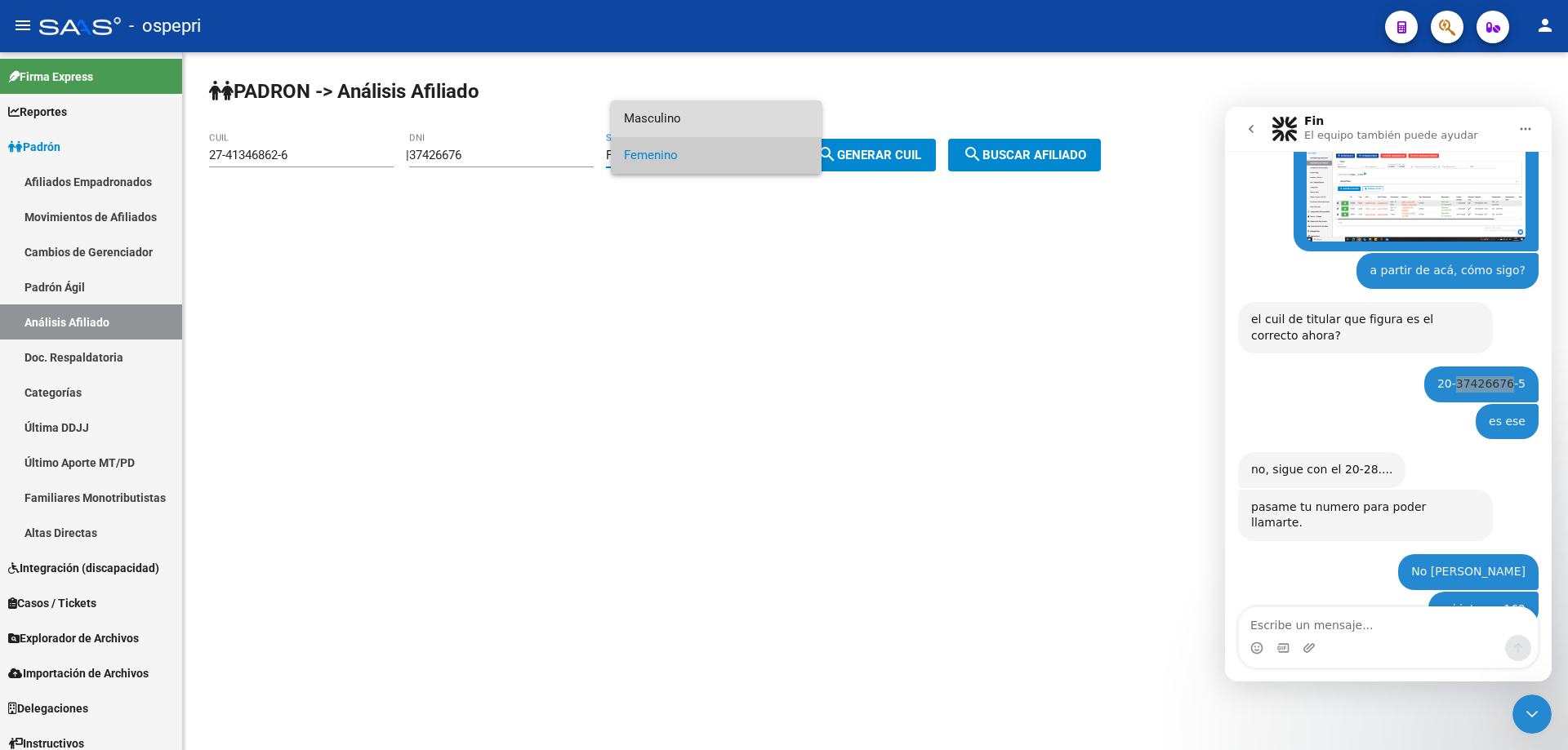
click at [735, 129] on span "Masculino" at bounding box center [716, 119] width 184 height 37
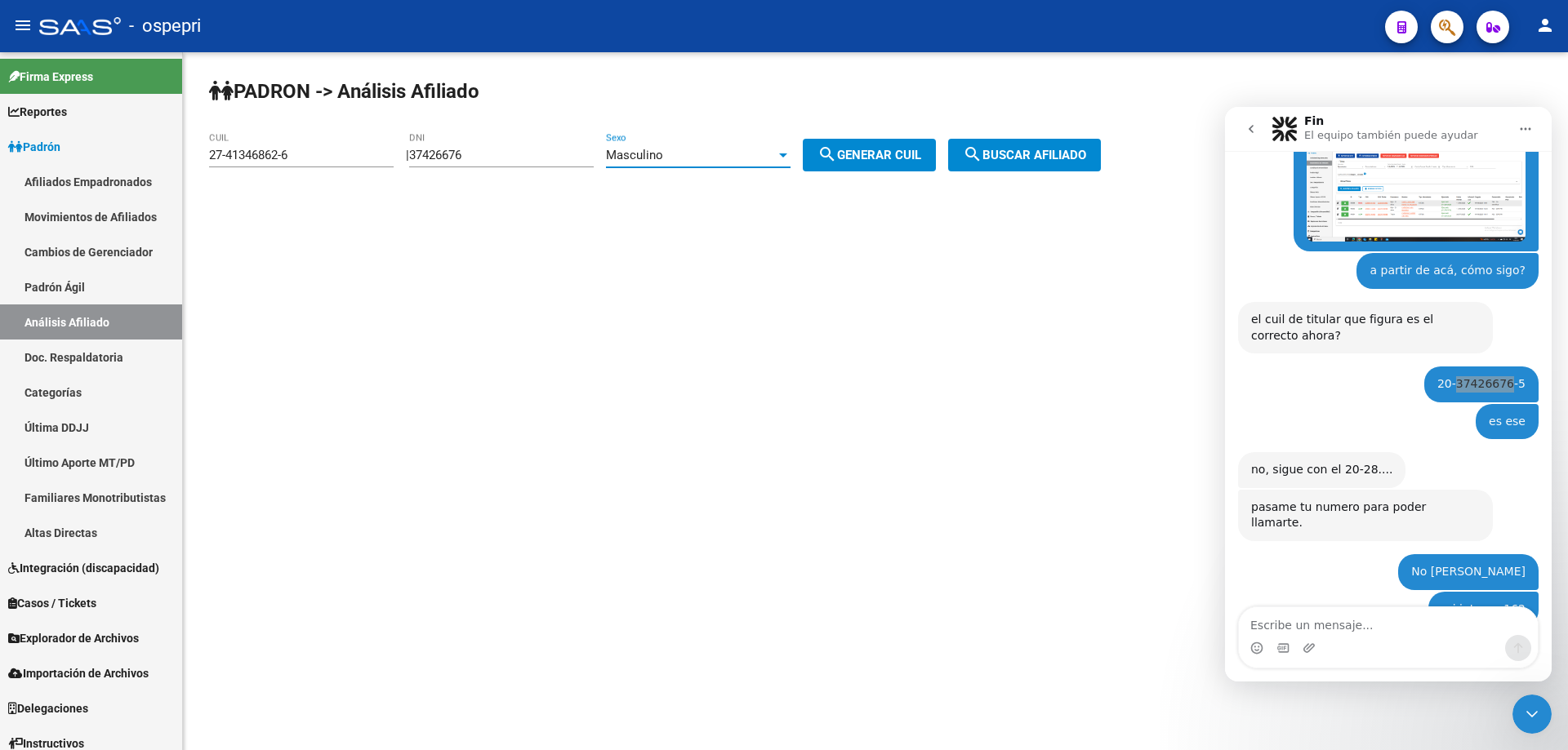
drag, startPoint x: 842, startPoint y: 152, endPoint x: 862, endPoint y: 154, distance: 20.1
click at [837, 152] on mat-icon "search" at bounding box center [827, 154] width 20 height 20
type input "20-37426676-5"
click at [1062, 150] on button "search Buscar afiliado" at bounding box center [1024, 154] width 152 height 33
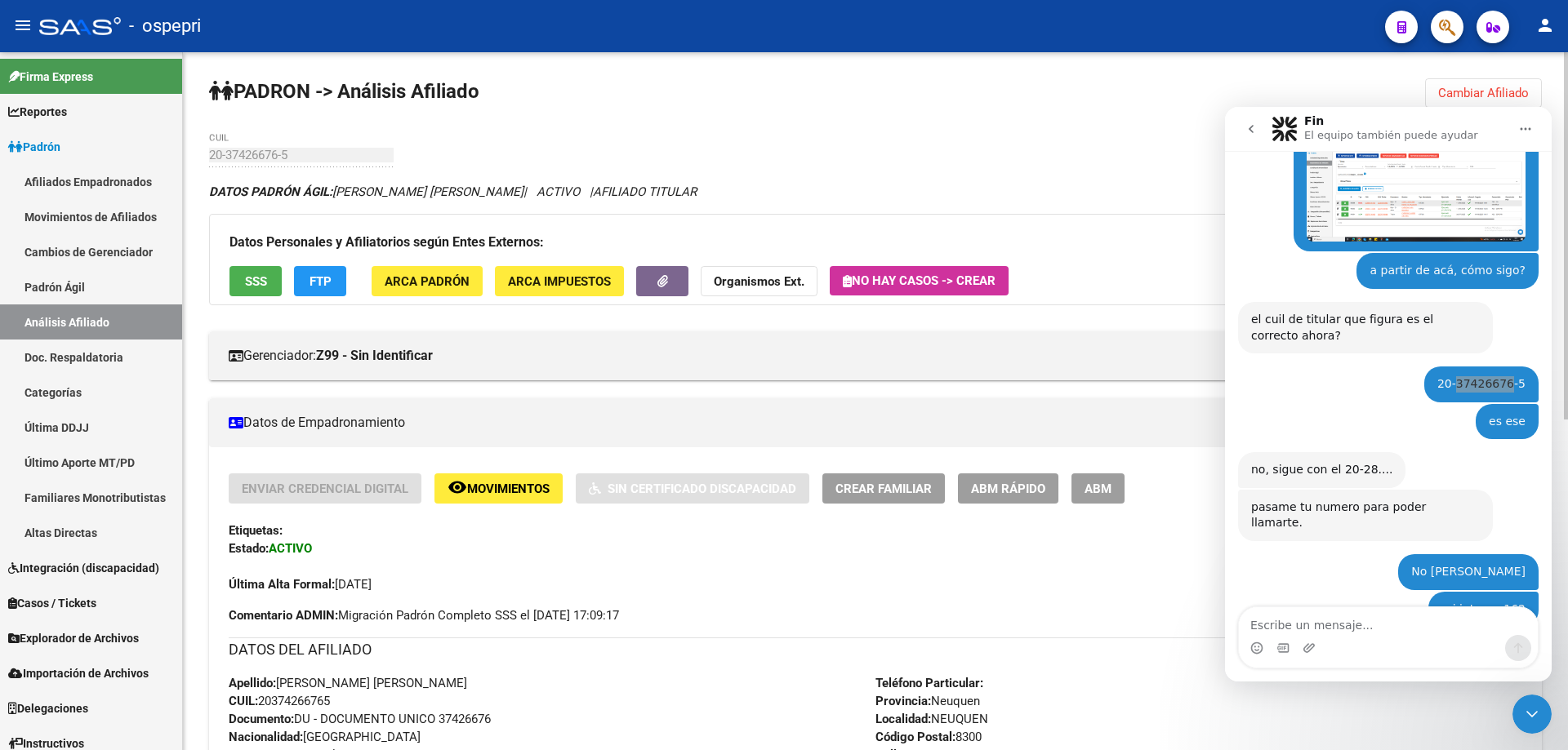
scroll to position [627, 0]
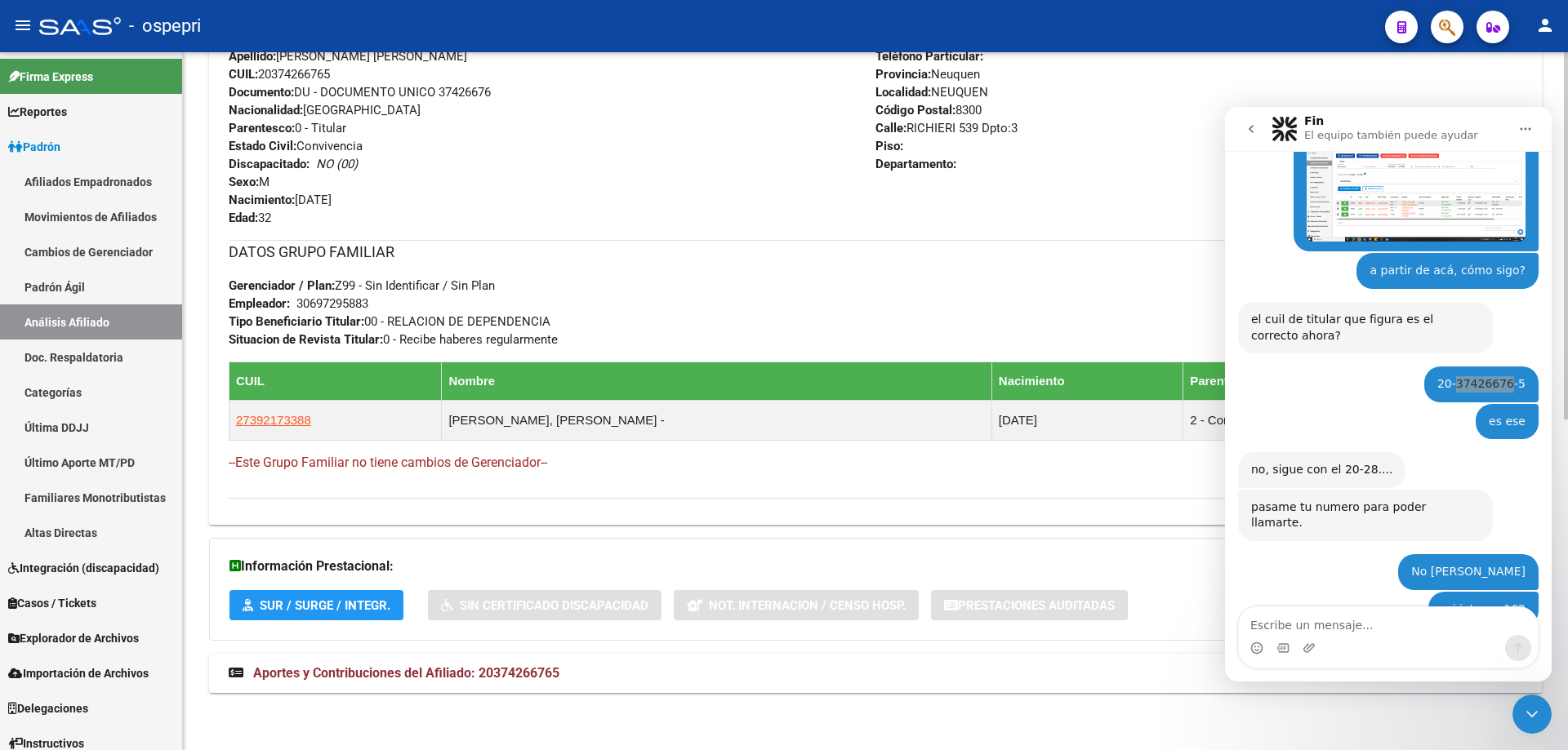
click at [322, 672] on span "Aportes y Contribuciones del Afiliado: 20374266765" at bounding box center [406, 673] width 306 height 15
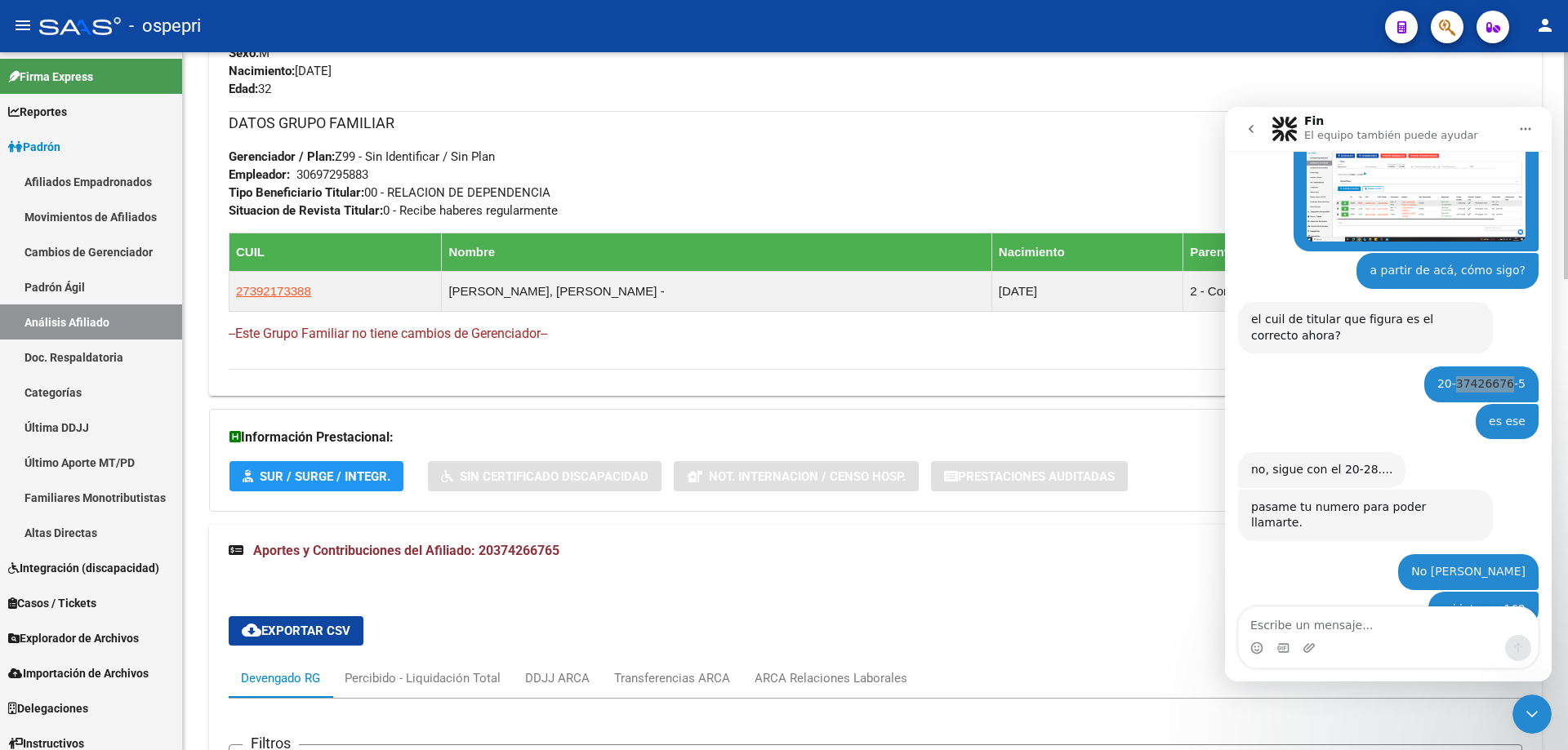
scroll to position [845, 0]
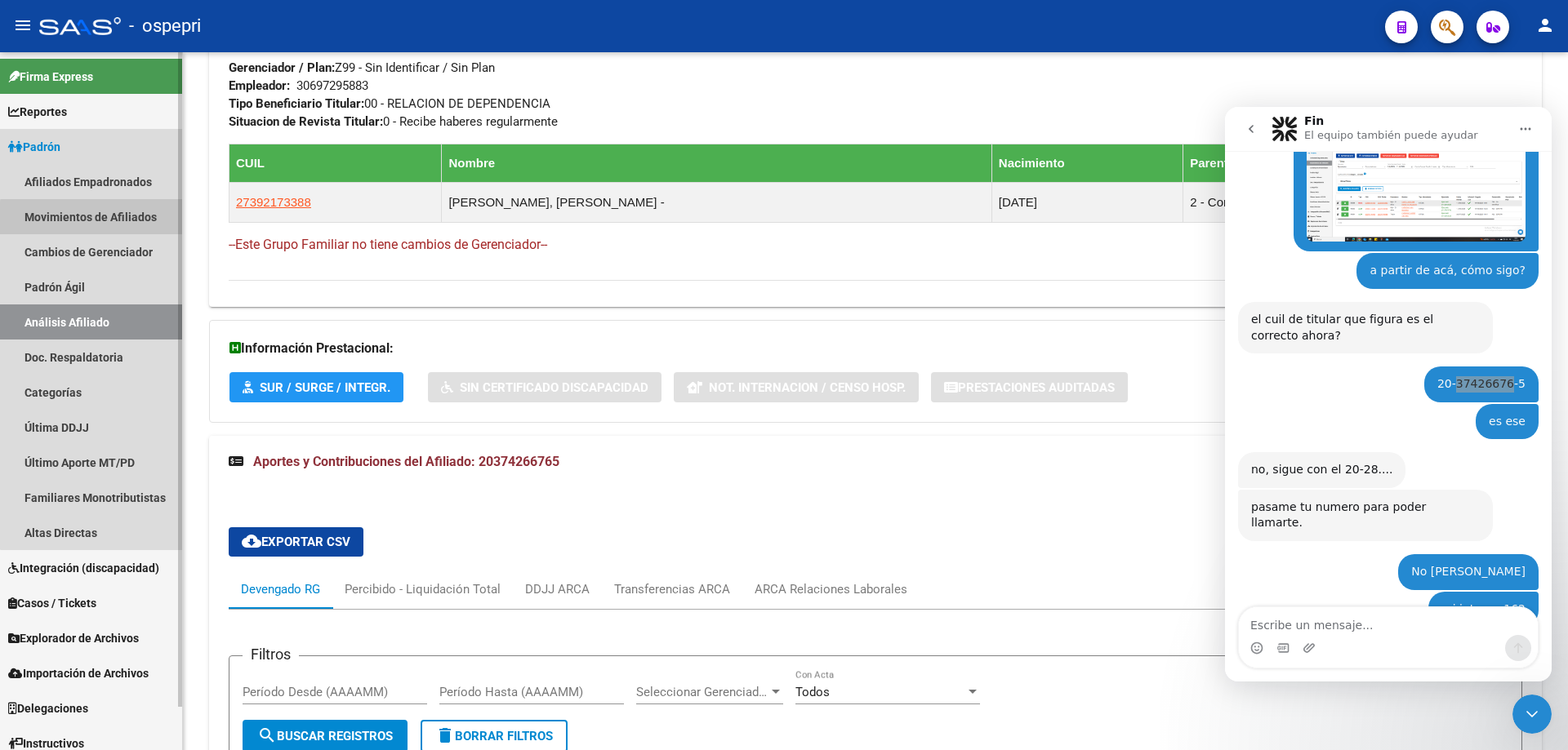
click at [133, 221] on link "Movimientos de Afiliados" at bounding box center [90, 216] width 182 height 35
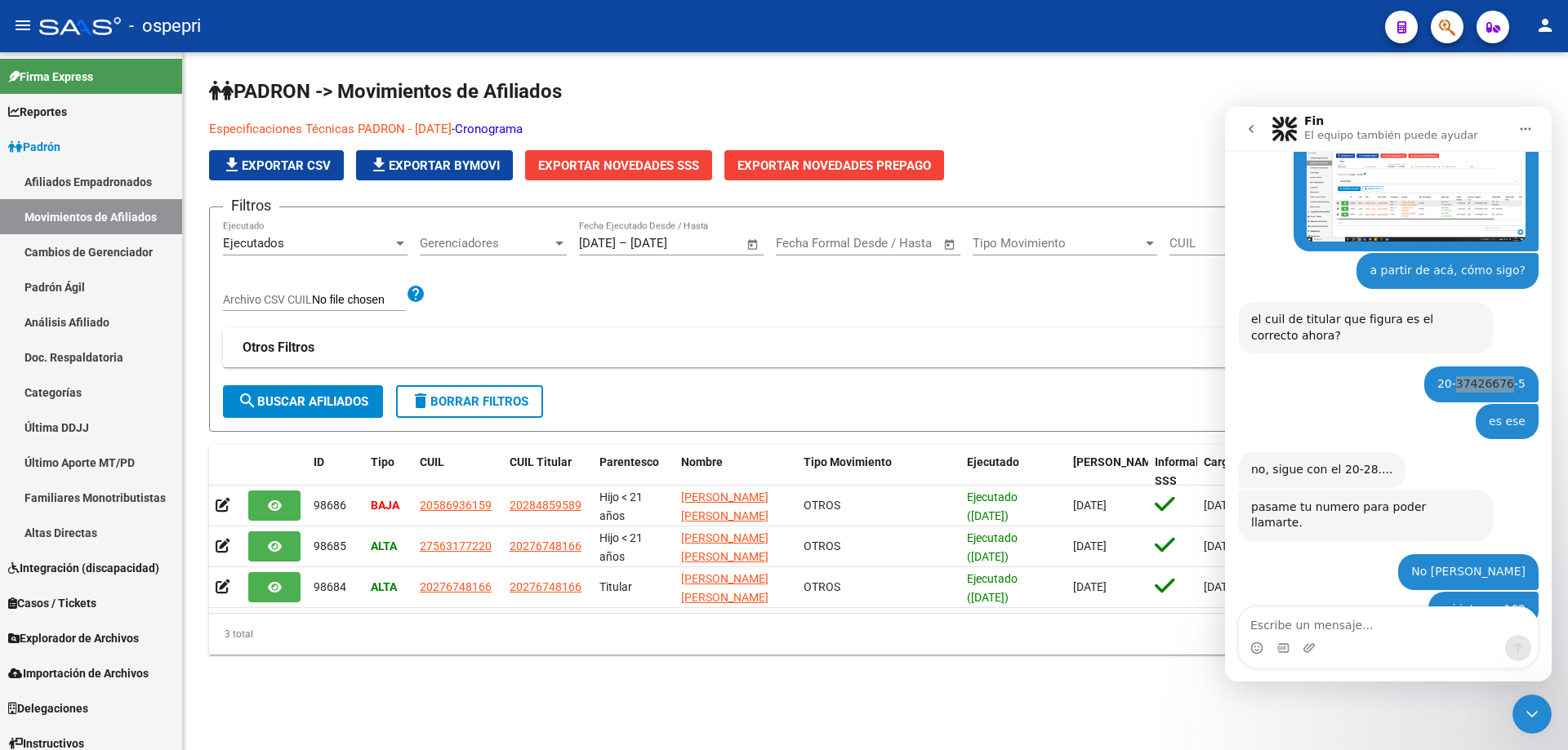
drag, startPoint x: 1544, startPoint y: 708, endPoint x: 2967, endPoint y: 1363, distance: 1566.5
click at [1544, 708] on div "Cerrar Intercom Messenger" at bounding box center [1532, 714] width 40 height 40
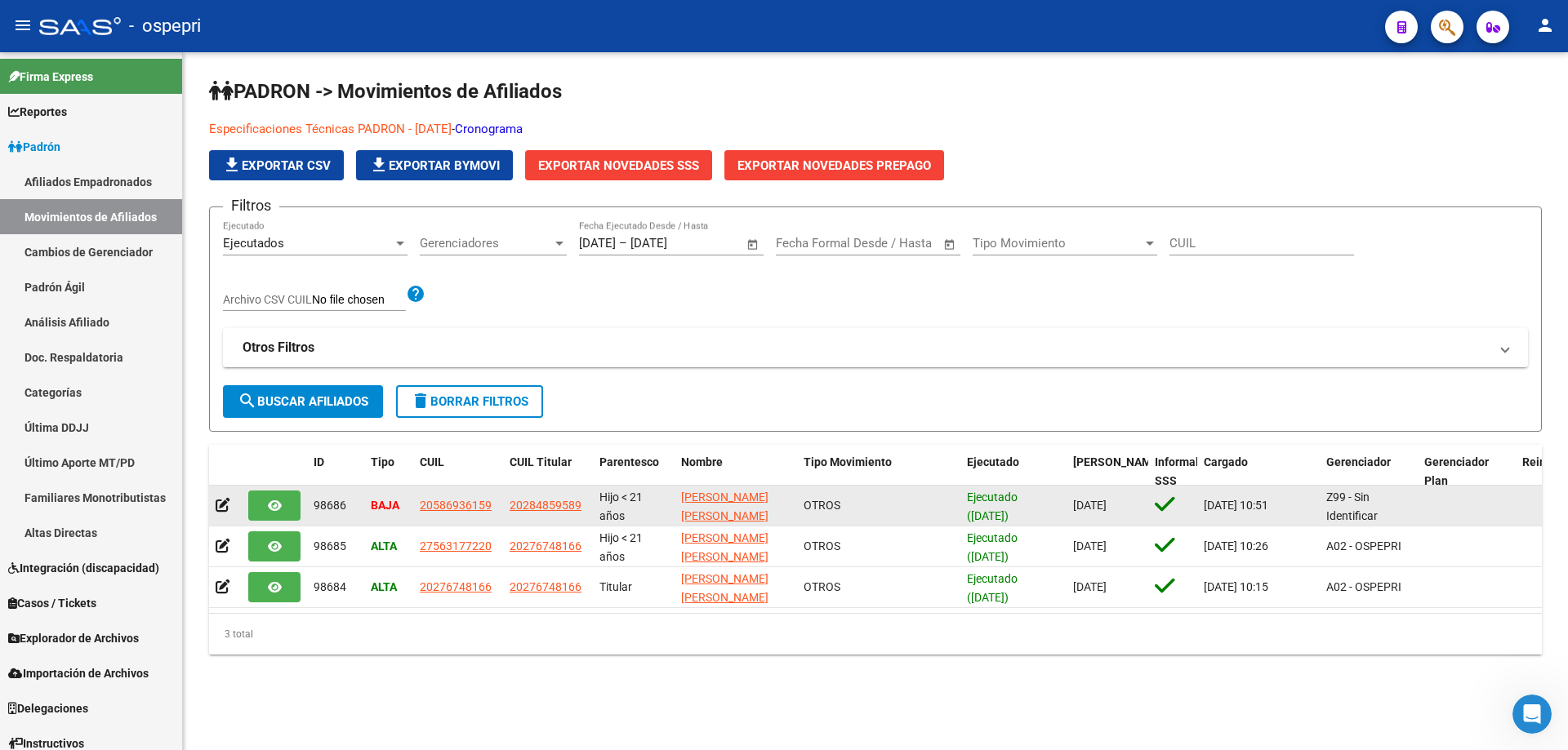
scroll to position [2620, 0]
click at [454, 509] on span "20586936159" at bounding box center [456, 505] width 72 height 13
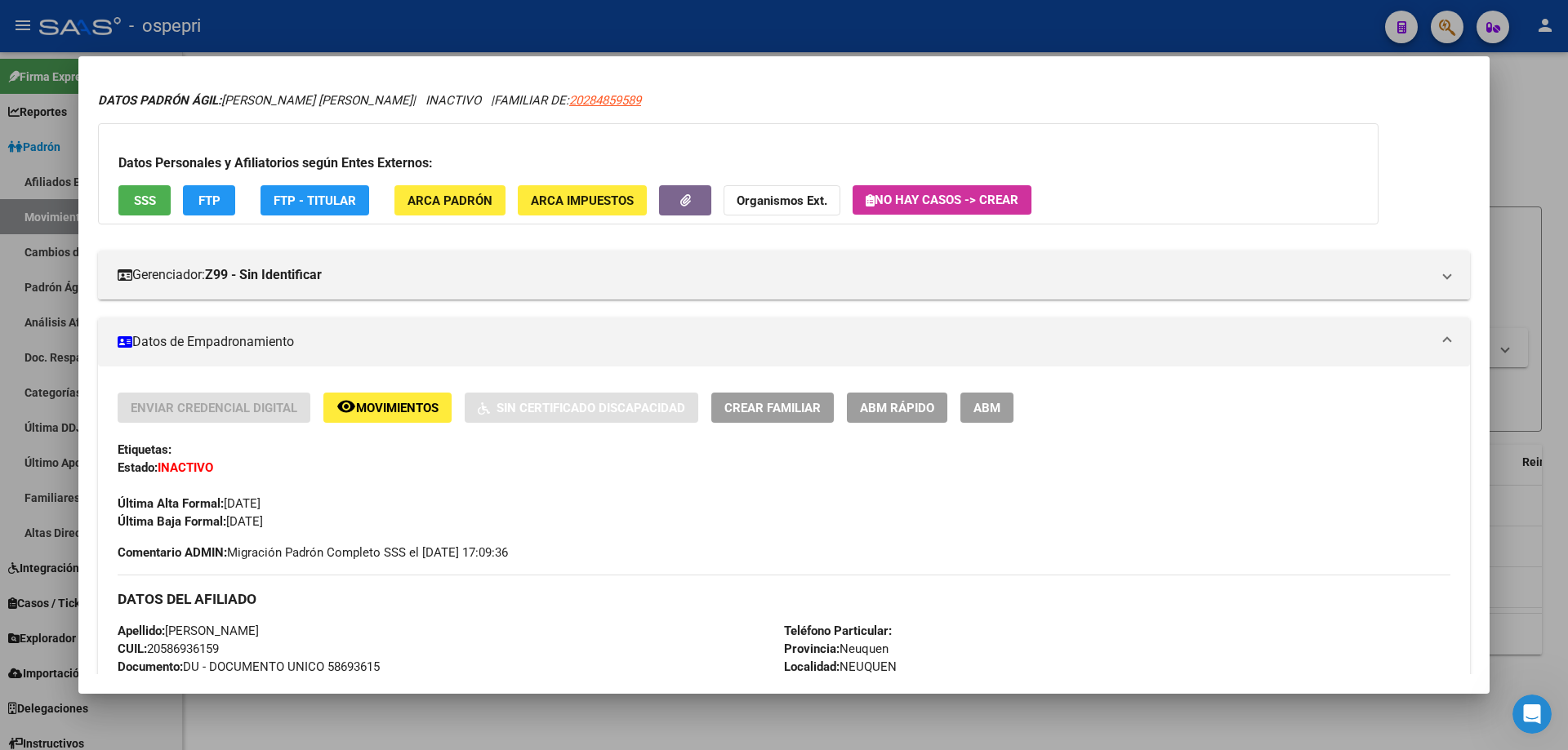
scroll to position [0, 0]
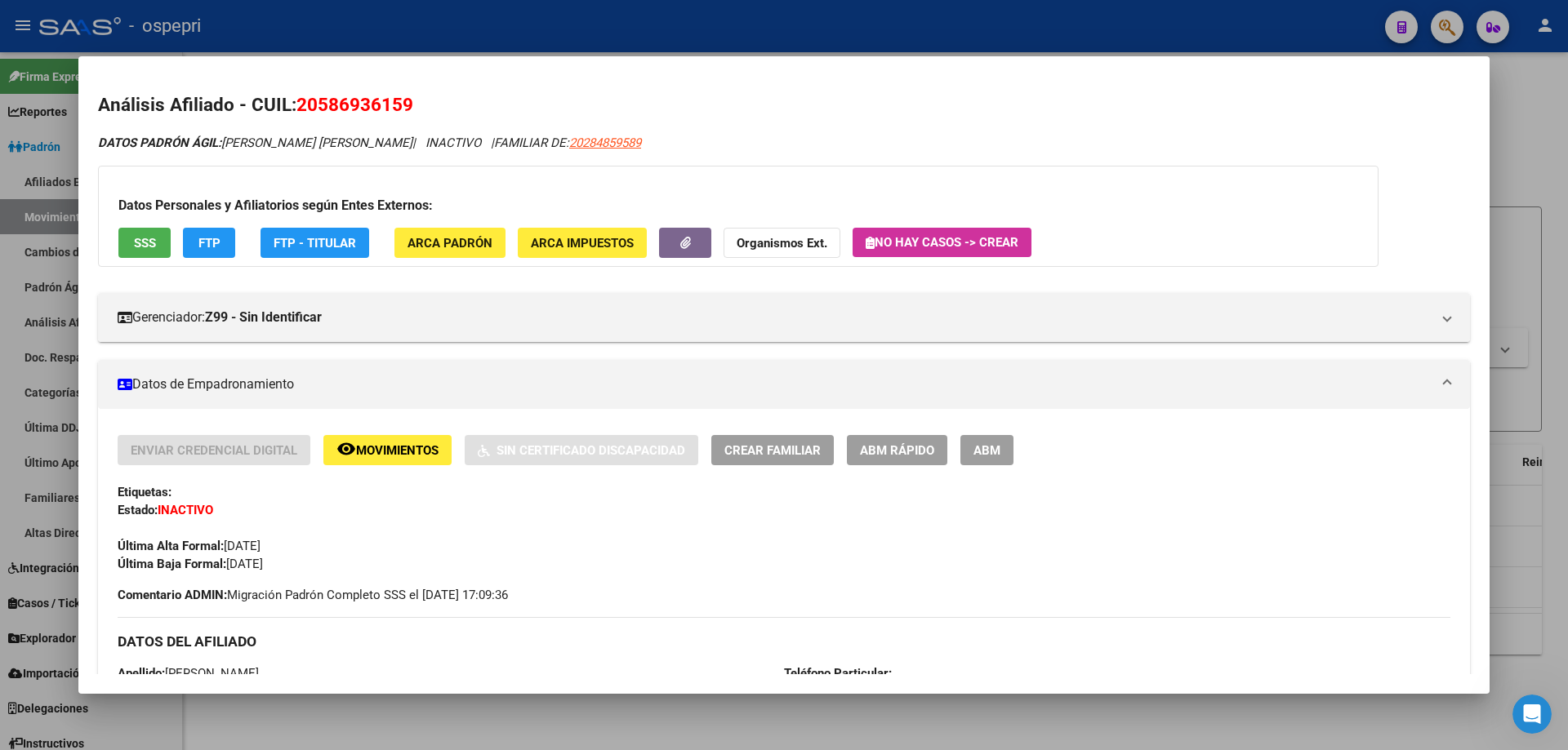
click at [1525, 136] on div at bounding box center [784, 375] width 1568 height 750
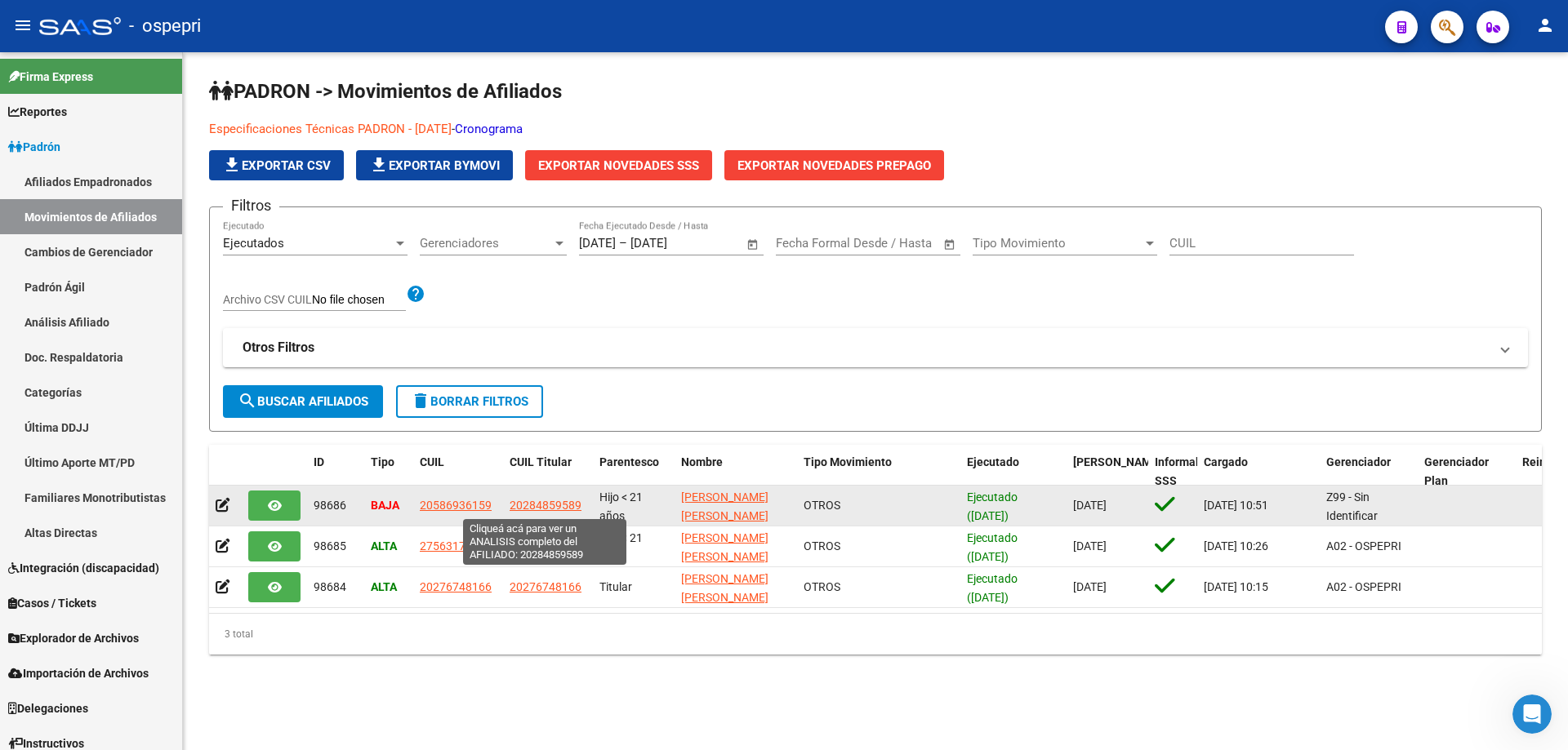
click at [576, 507] on span "20284859589" at bounding box center [545, 505] width 72 height 13
type textarea "20284859589"
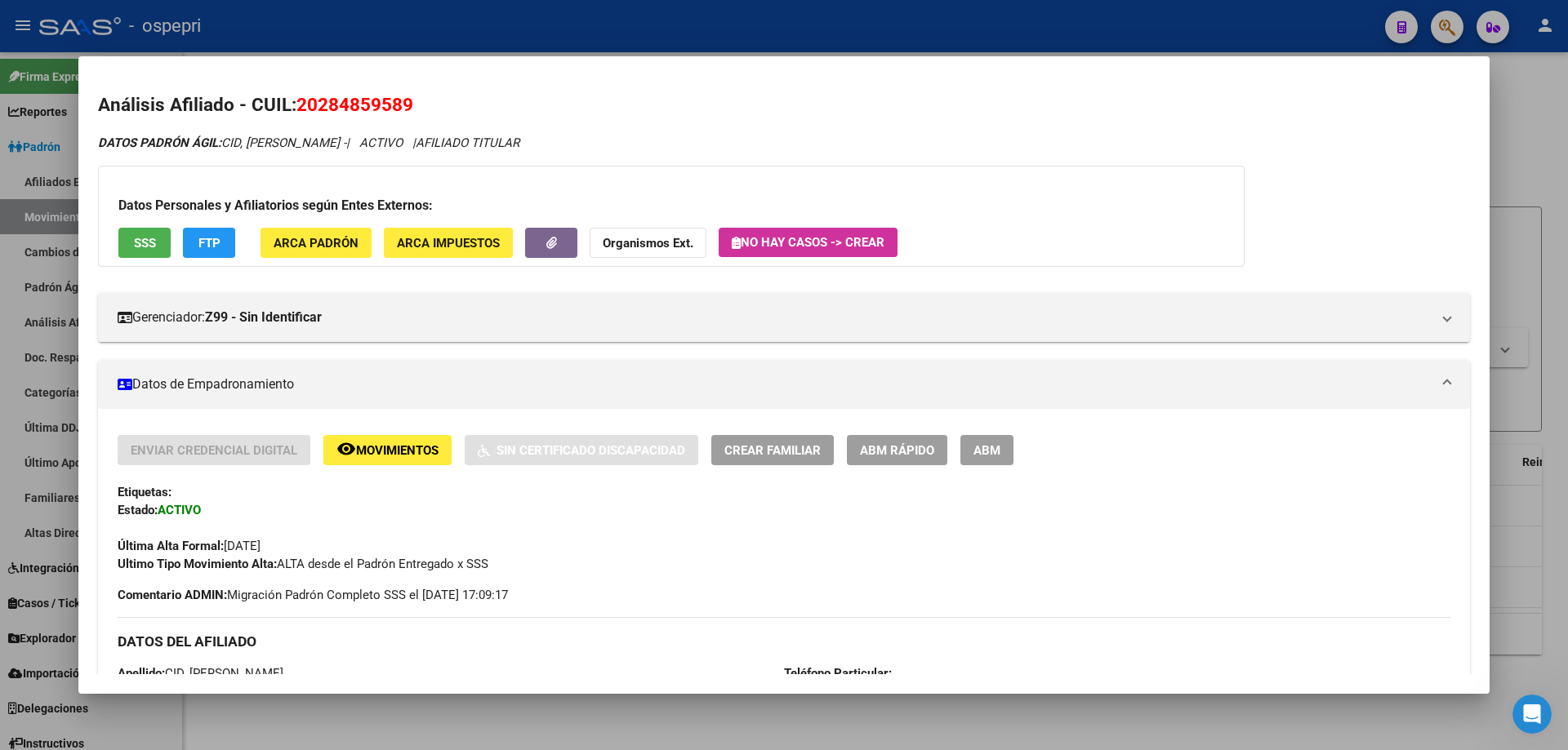
scroll to position [853, 0]
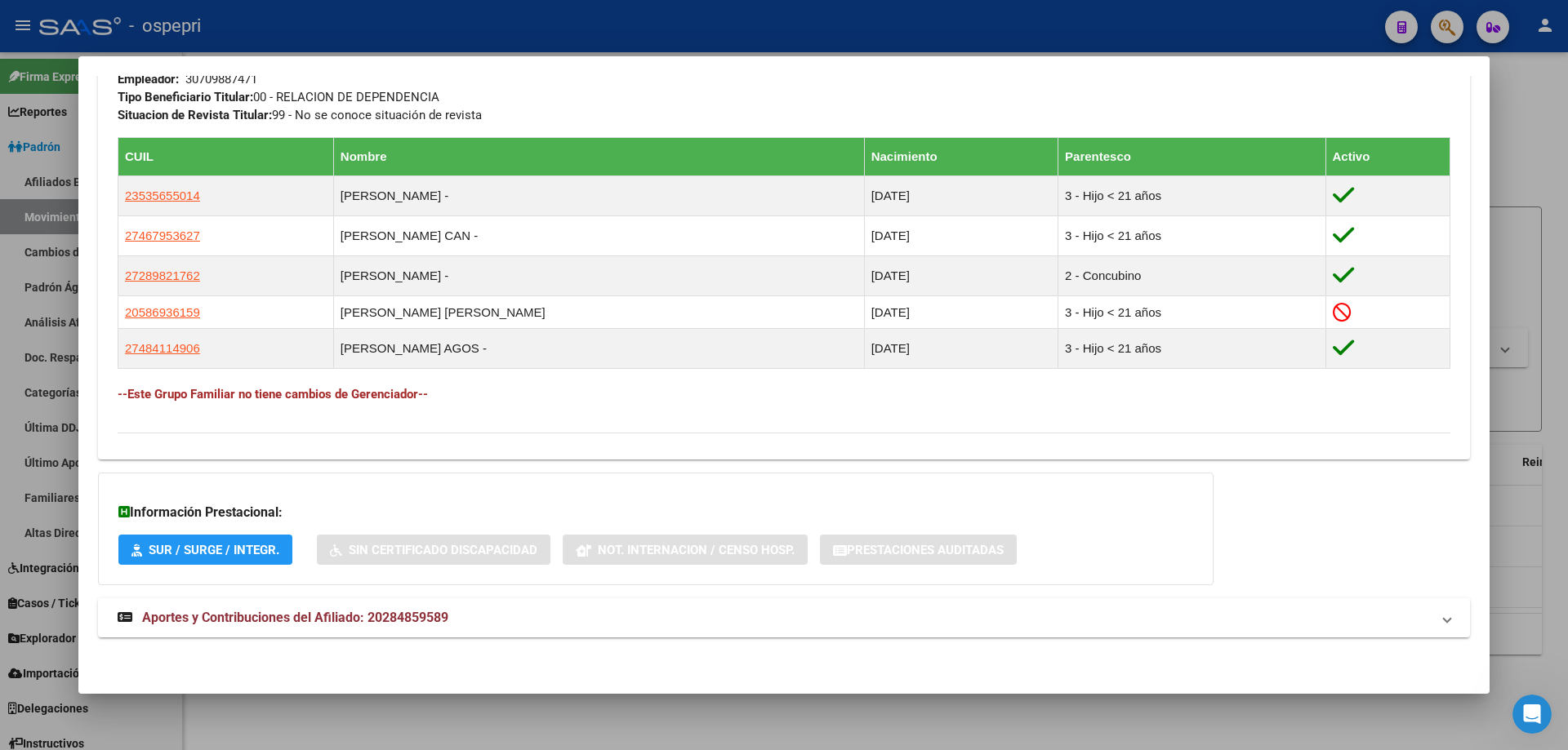
click at [79, 711] on div at bounding box center [784, 375] width 1568 height 750
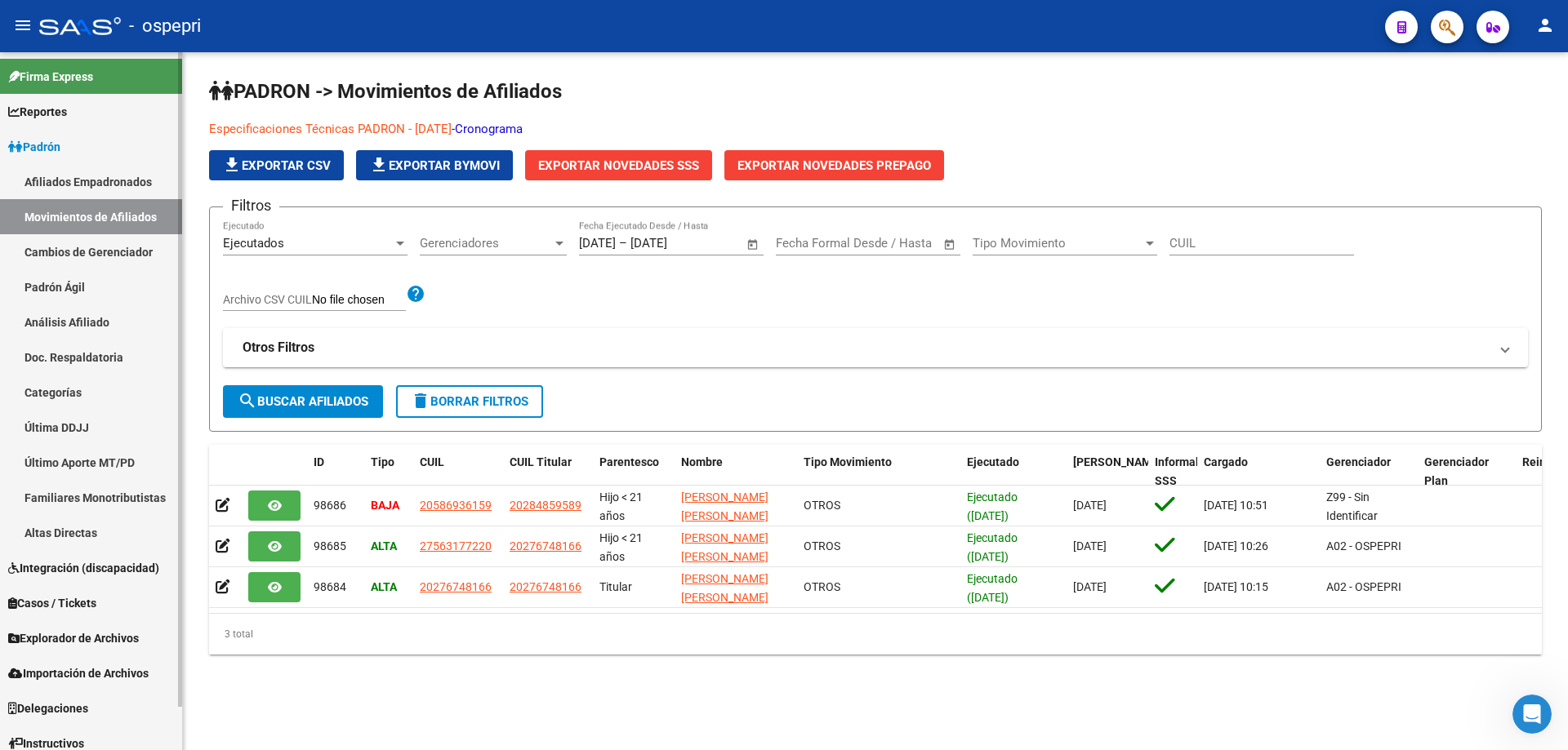
click at [106, 287] on link "Padrón Ágil" at bounding box center [90, 286] width 182 height 35
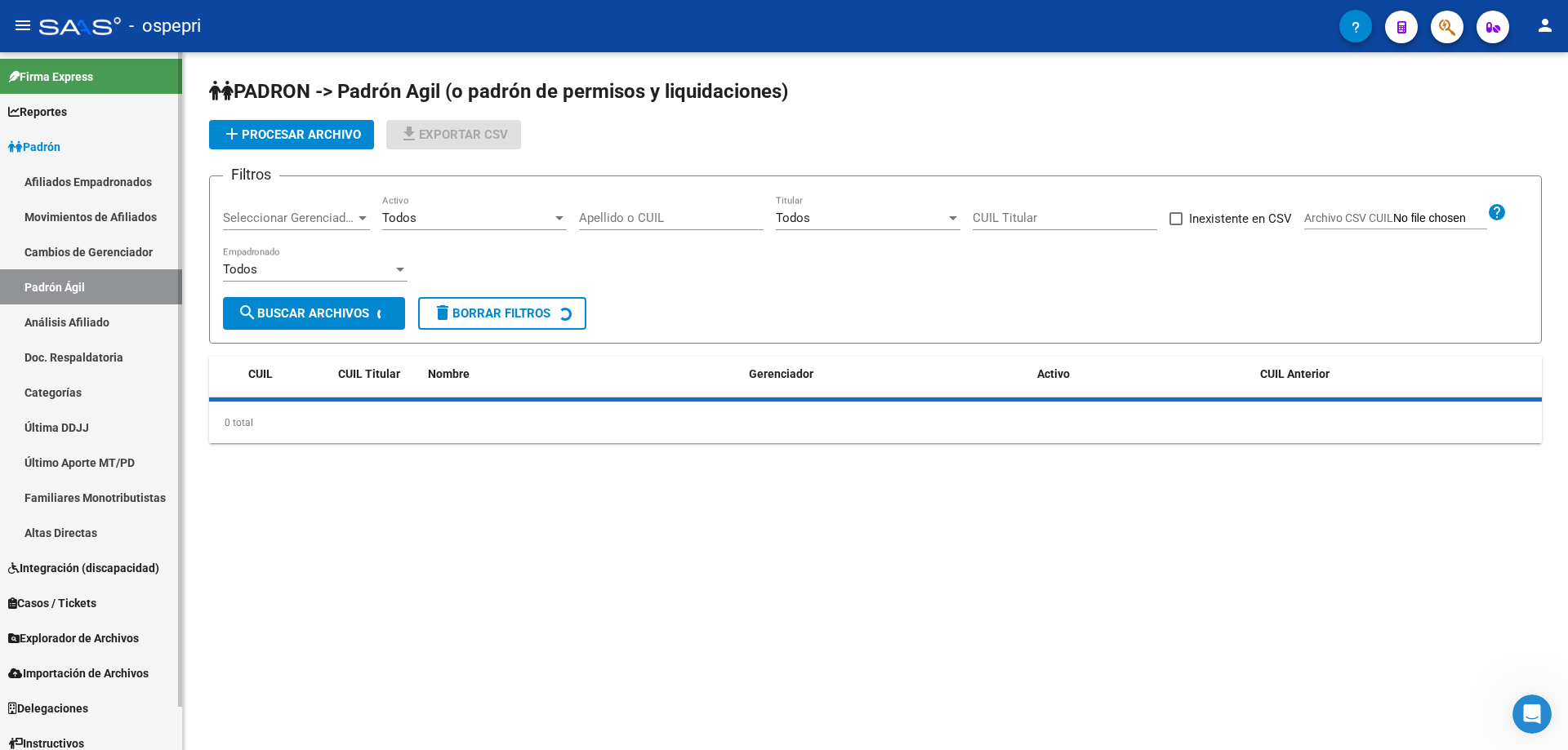
click at [101, 323] on link "Análisis Afiliado" at bounding box center [90, 322] width 182 height 35
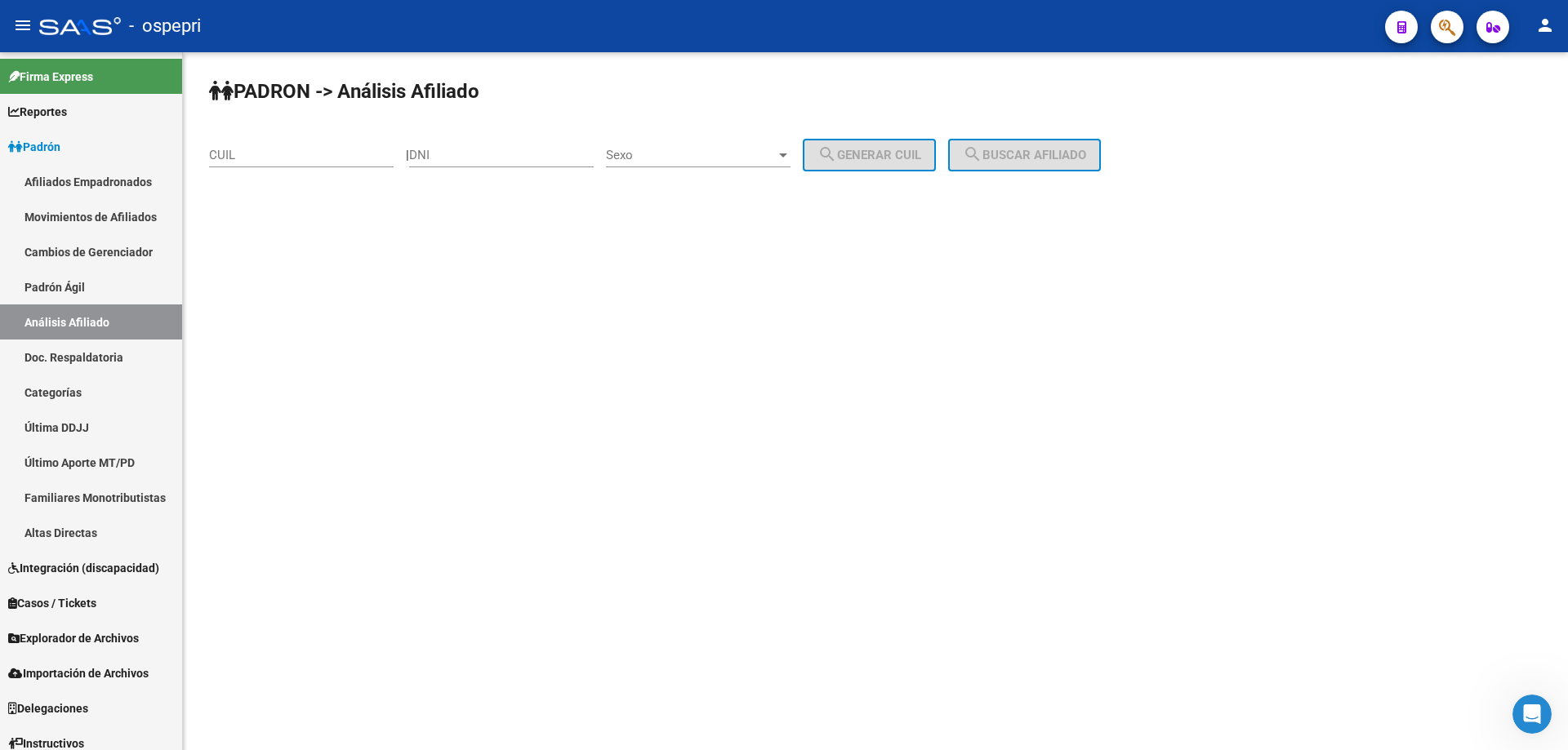
click at [518, 160] on input "DNI" at bounding box center [502, 155] width 184 height 15
type input "14169091"
click at [749, 159] on span "Sexo" at bounding box center [691, 155] width 169 height 15
click at [731, 166] on span "Masculino" at bounding box center [716, 155] width 184 height 37
click at [861, 161] on span "search Generar CUIL" at bounding box center [870, 155] width 104 height 15
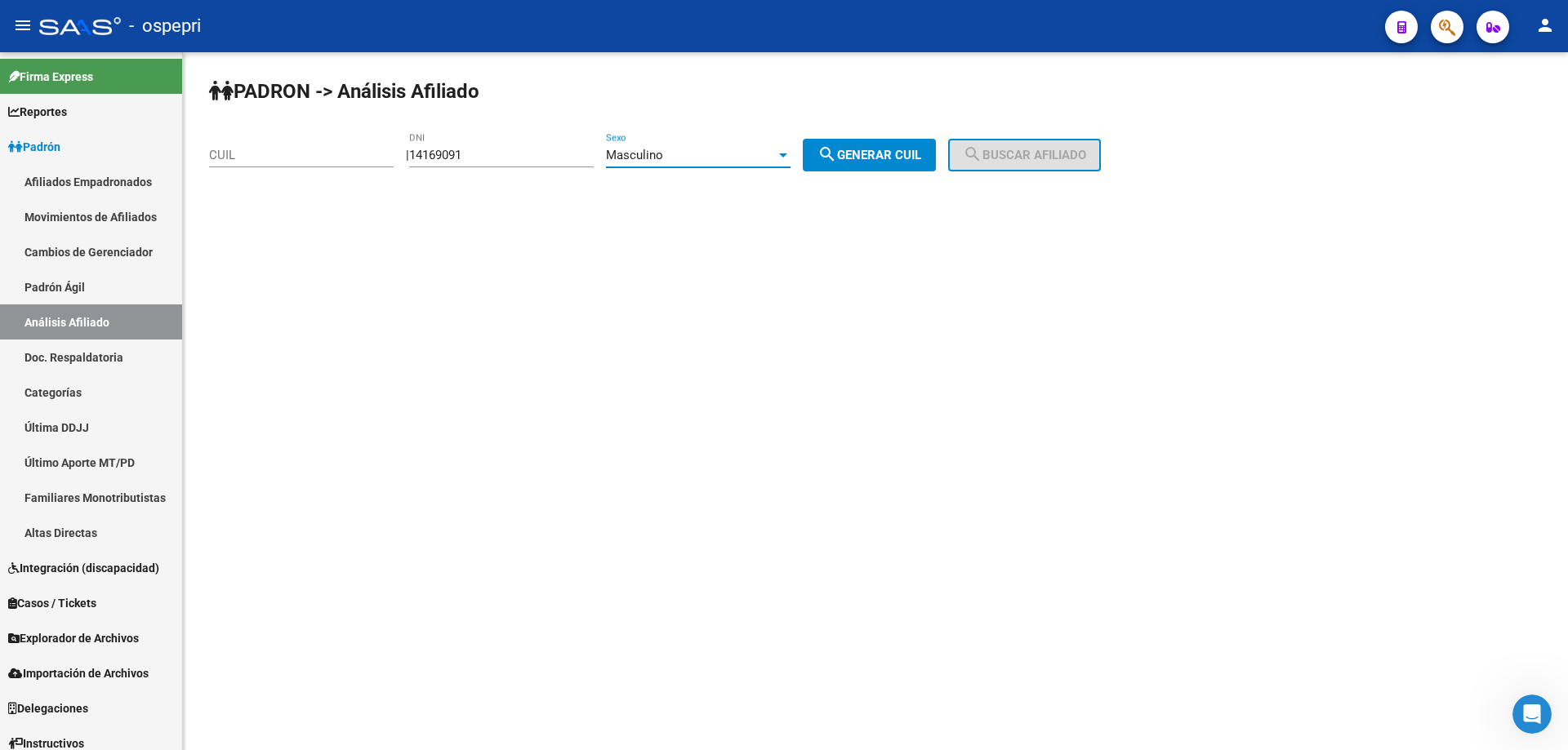
type input "20-14169091-5"
click at [1032, 160] on span "search Buscar afiliado" at bounding box center [1024, 155] width 123 height 15
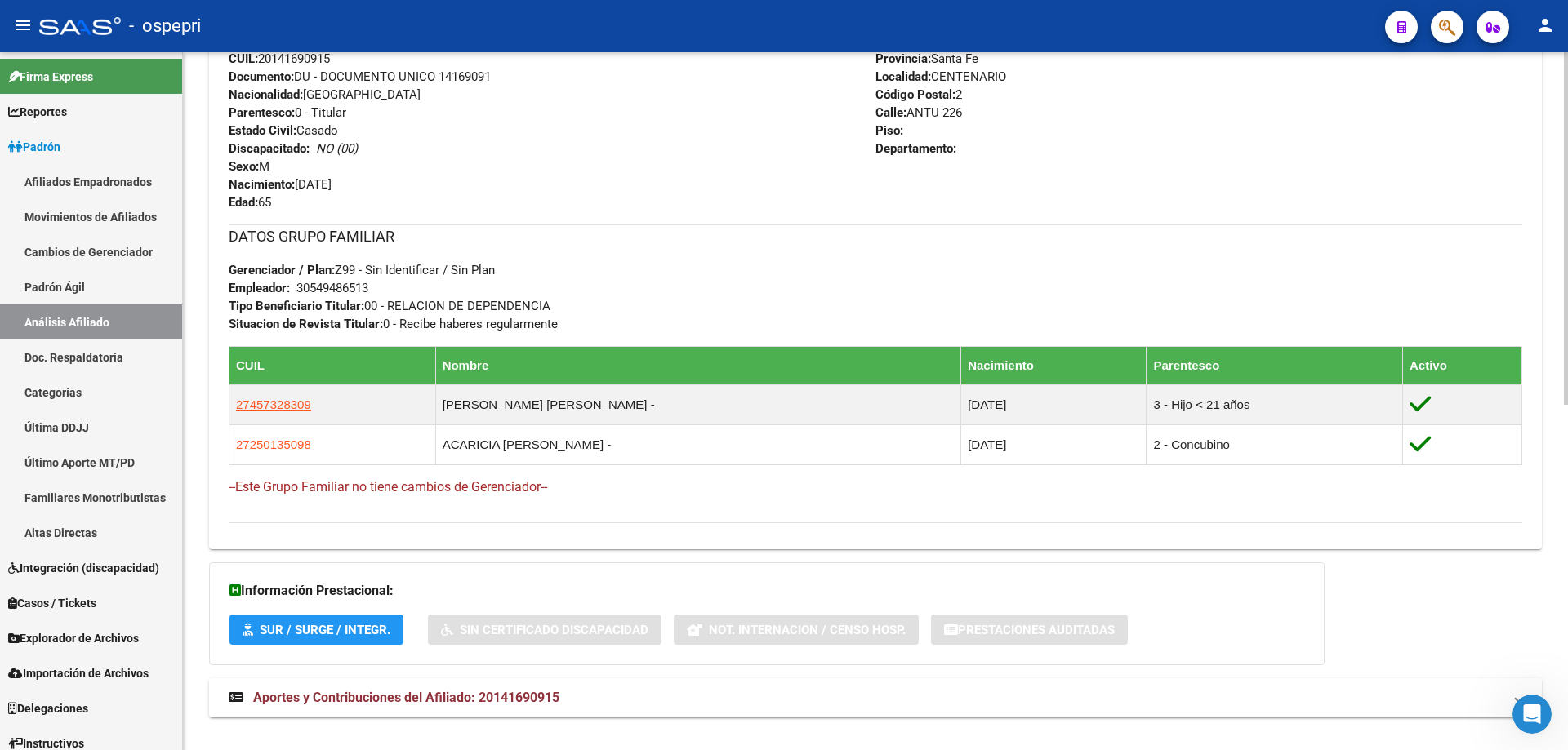
scroll to position [685, 0]
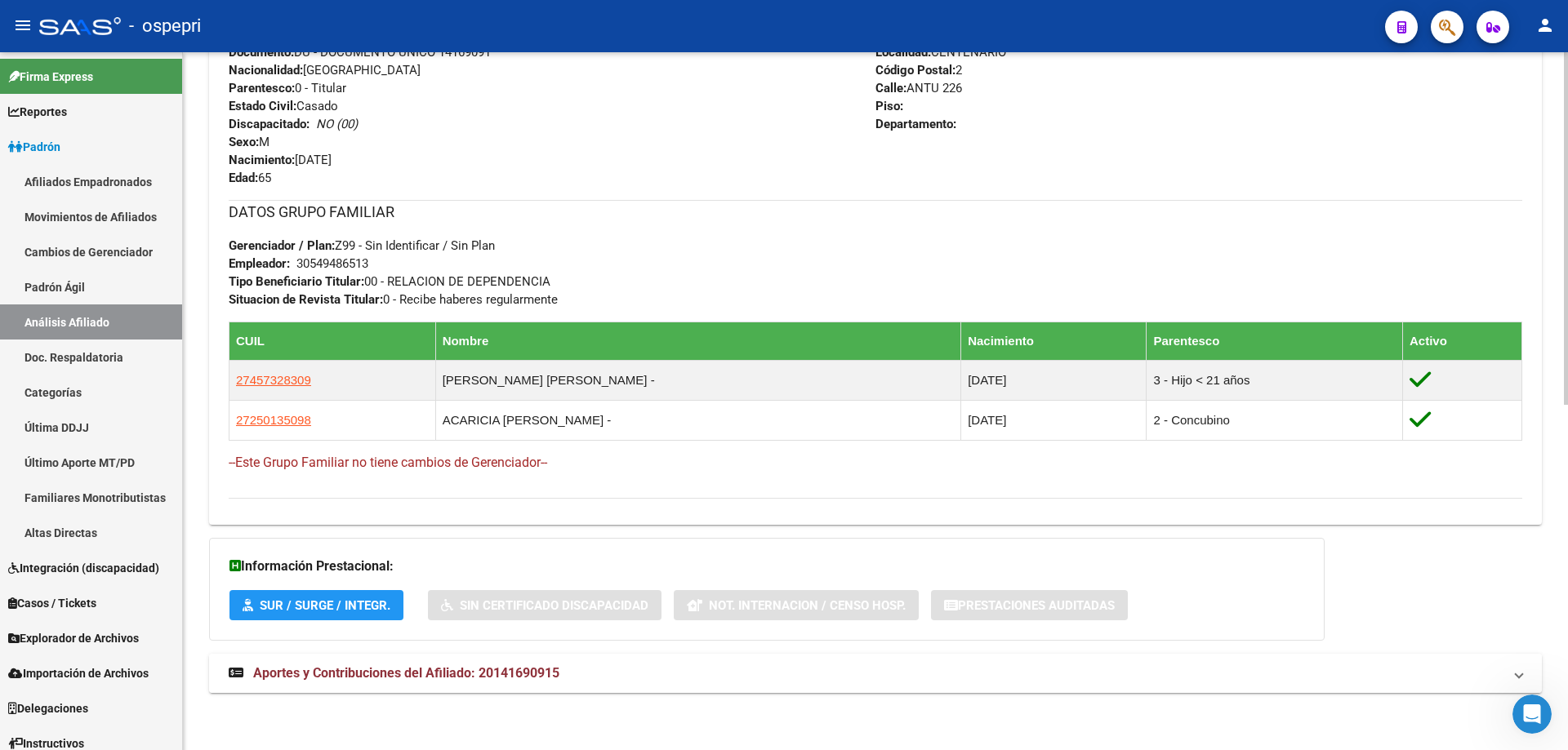
click at [467, 662] on mat-expansion-panel-header "Aportes y Contribuciones del Afiliado: 20141690915" at bounding box center [875, 674] width 1333 height 40
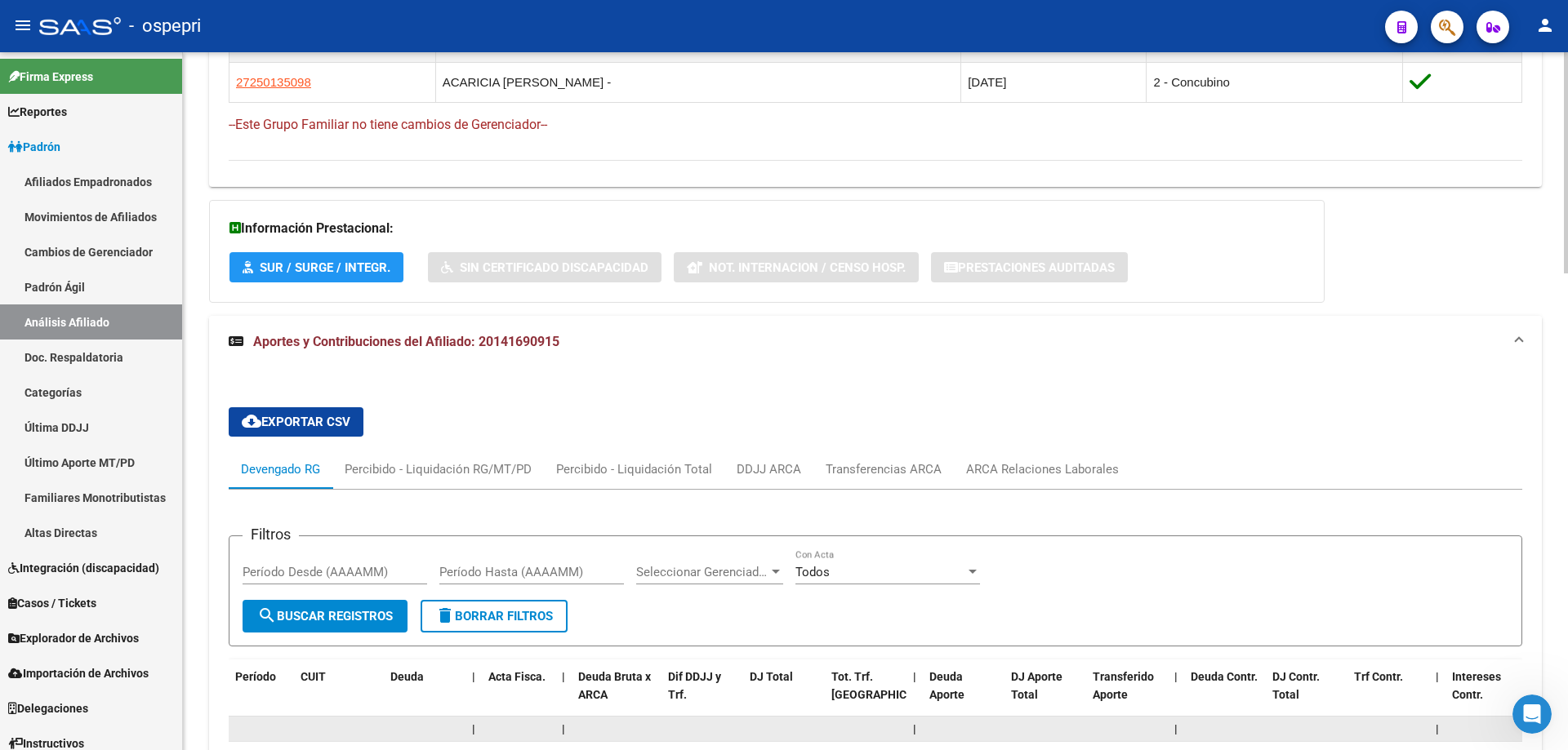
scroll to position [1120, 0]
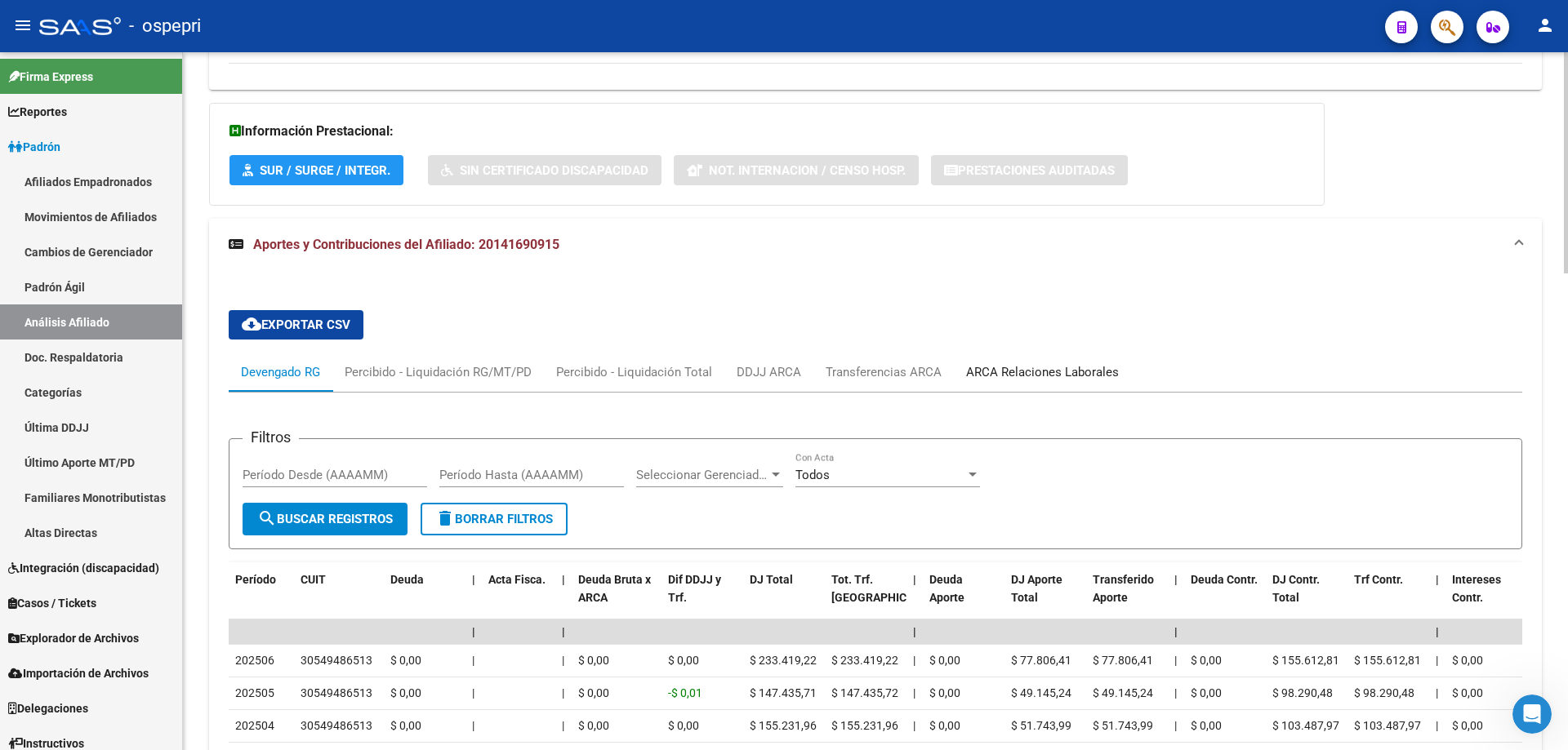
click at [1034, 370] on div "ARCA Relaciones Laborales" at bounding box center [1042, 372] width 152 height 18
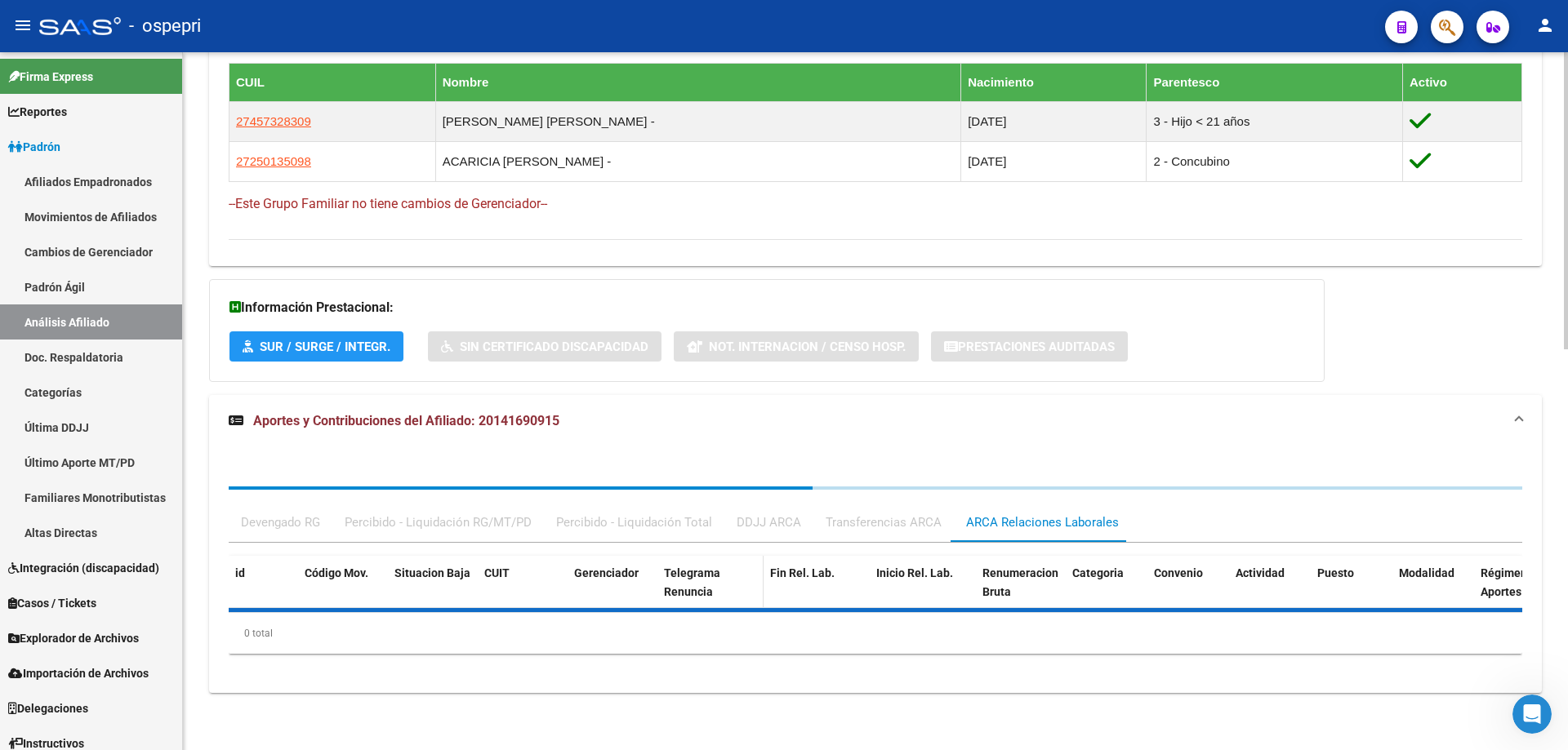
scroll to position [1024, 0]
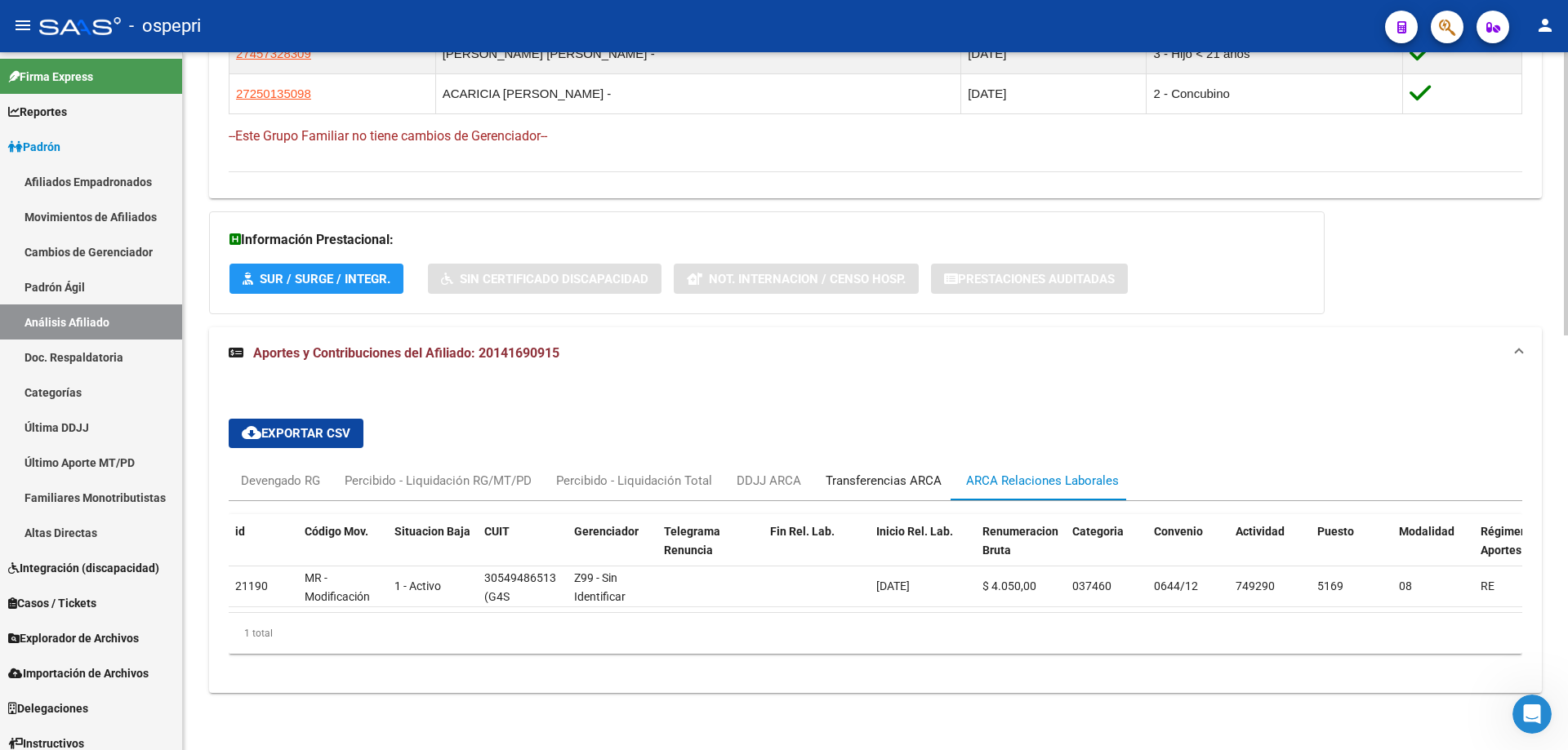
click at [897, 478] on div "Transferencias ARCA" at bounding box center [883, 481] width 140 height 40
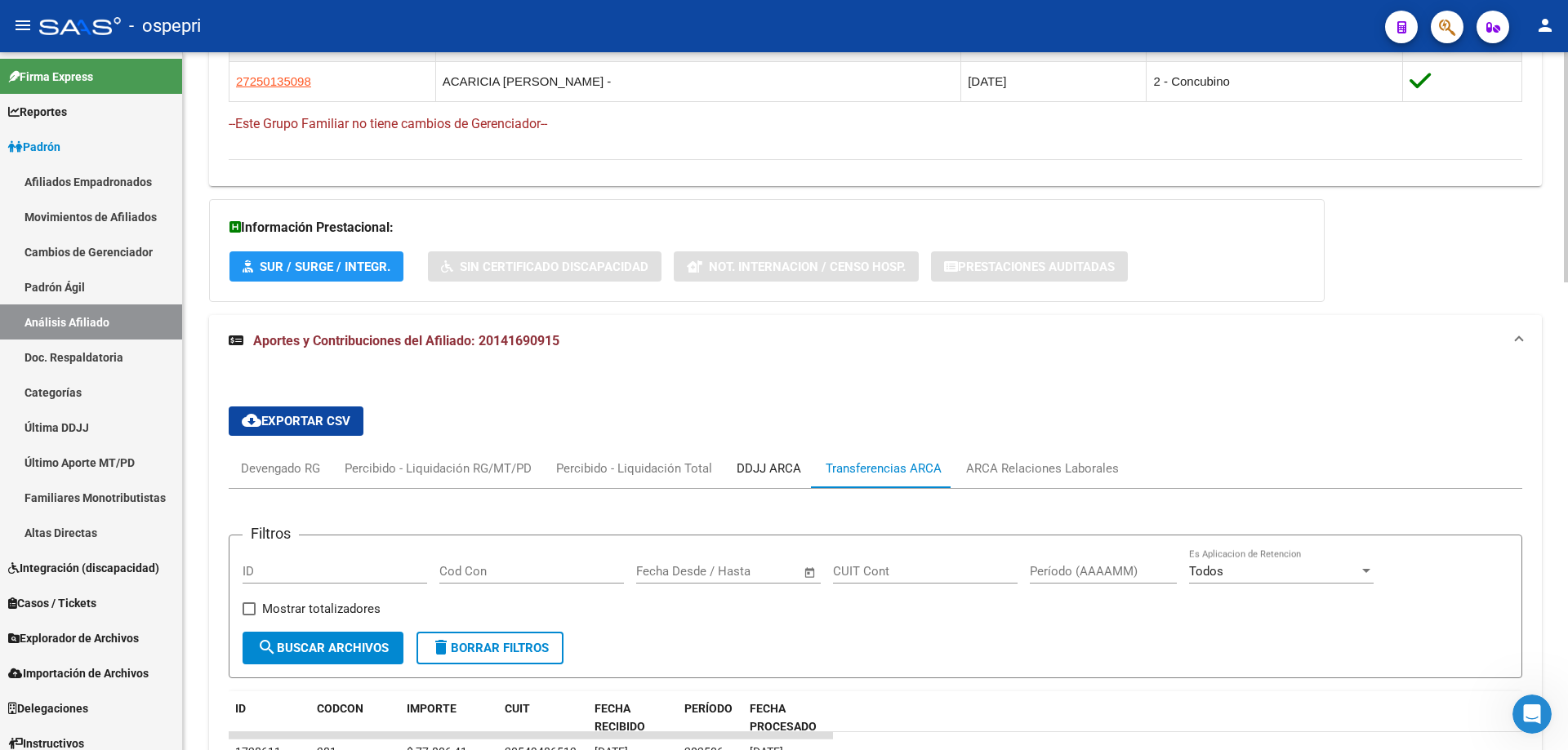
click at [788, 471] on div "DDJJ ARCA" at bounding box center [769, 468] width 65 height 18
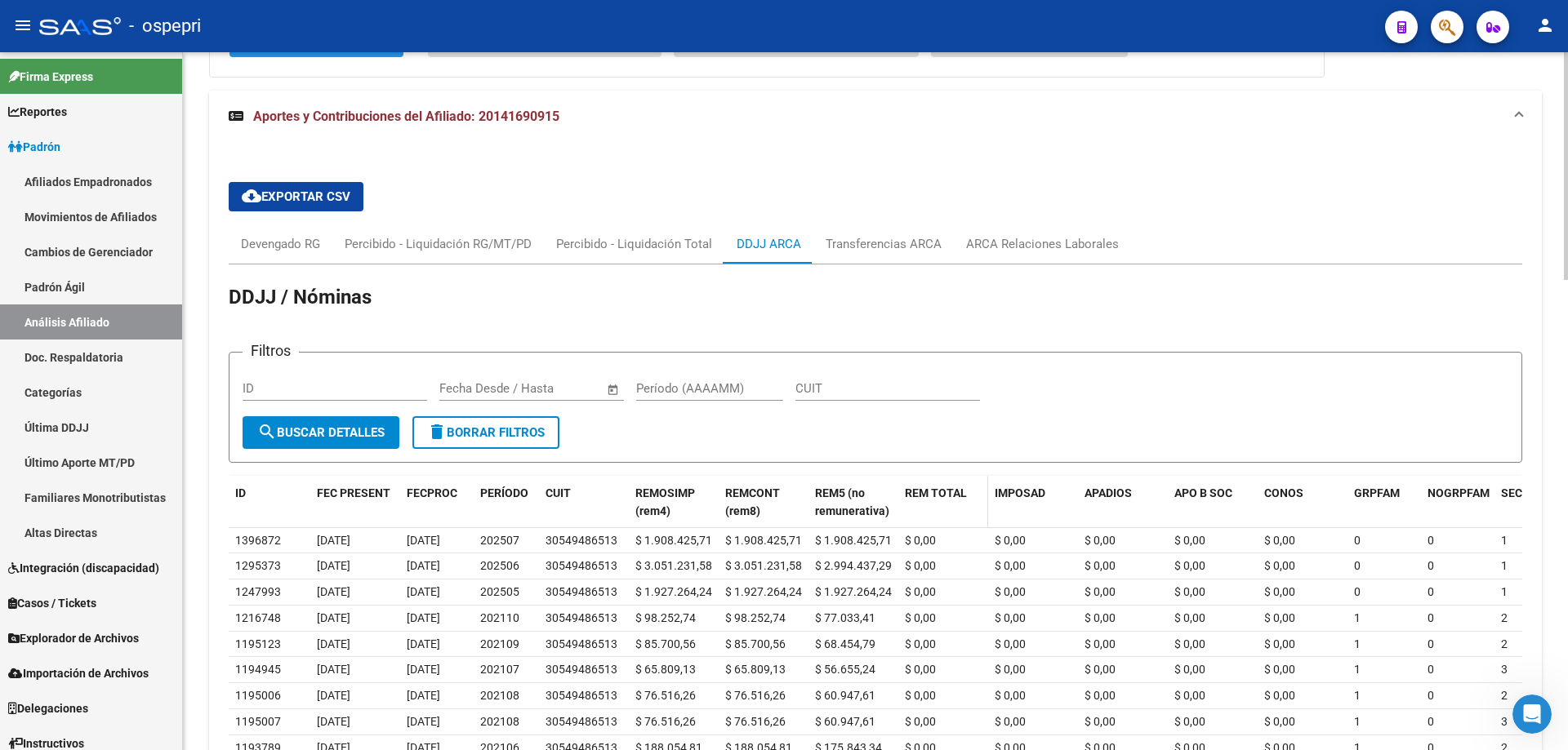
scroll to position [1005, 0]
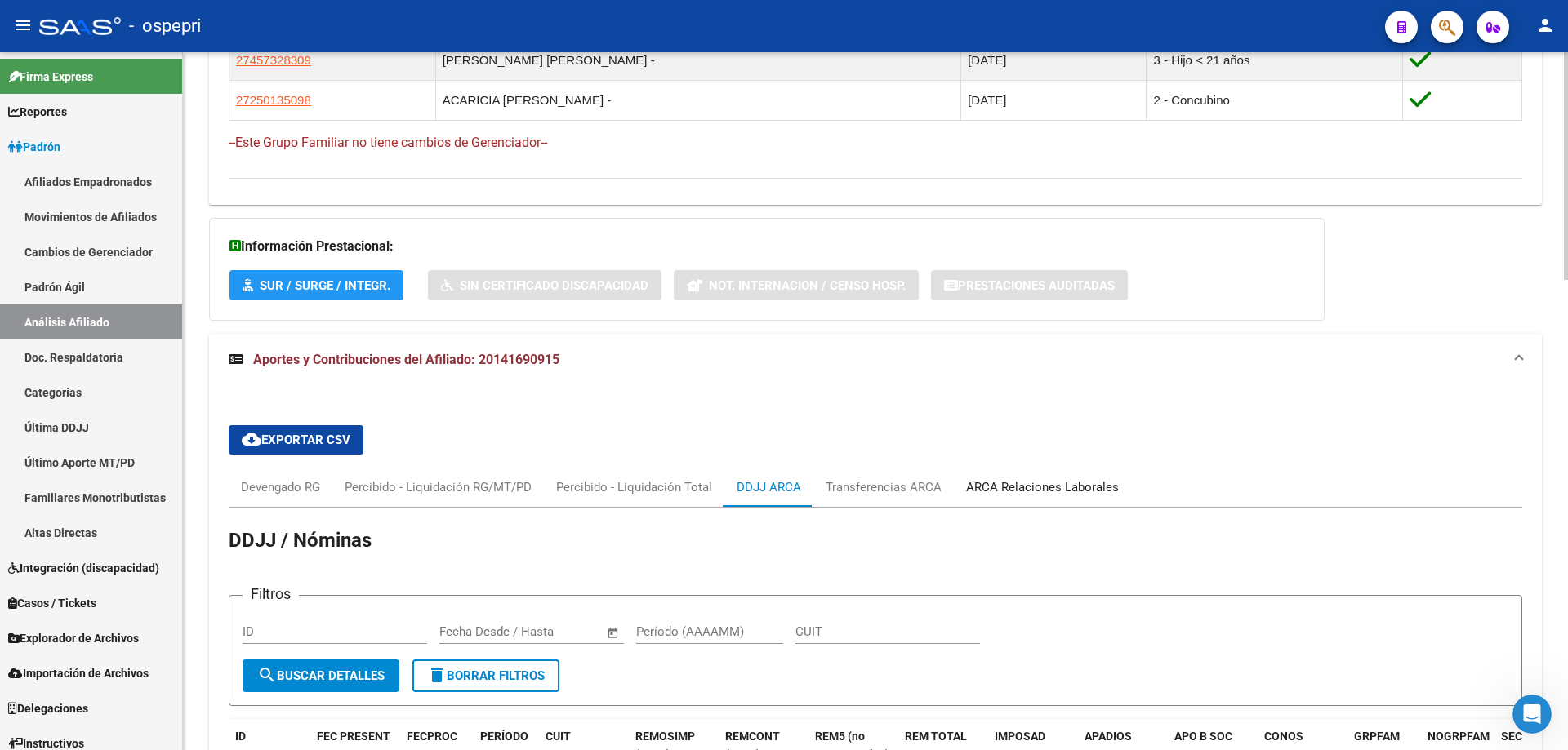
click at [1032, 486] on div "ARCA Relaciones Laborales" at bounding box center [1042, 487] width 152 height 18
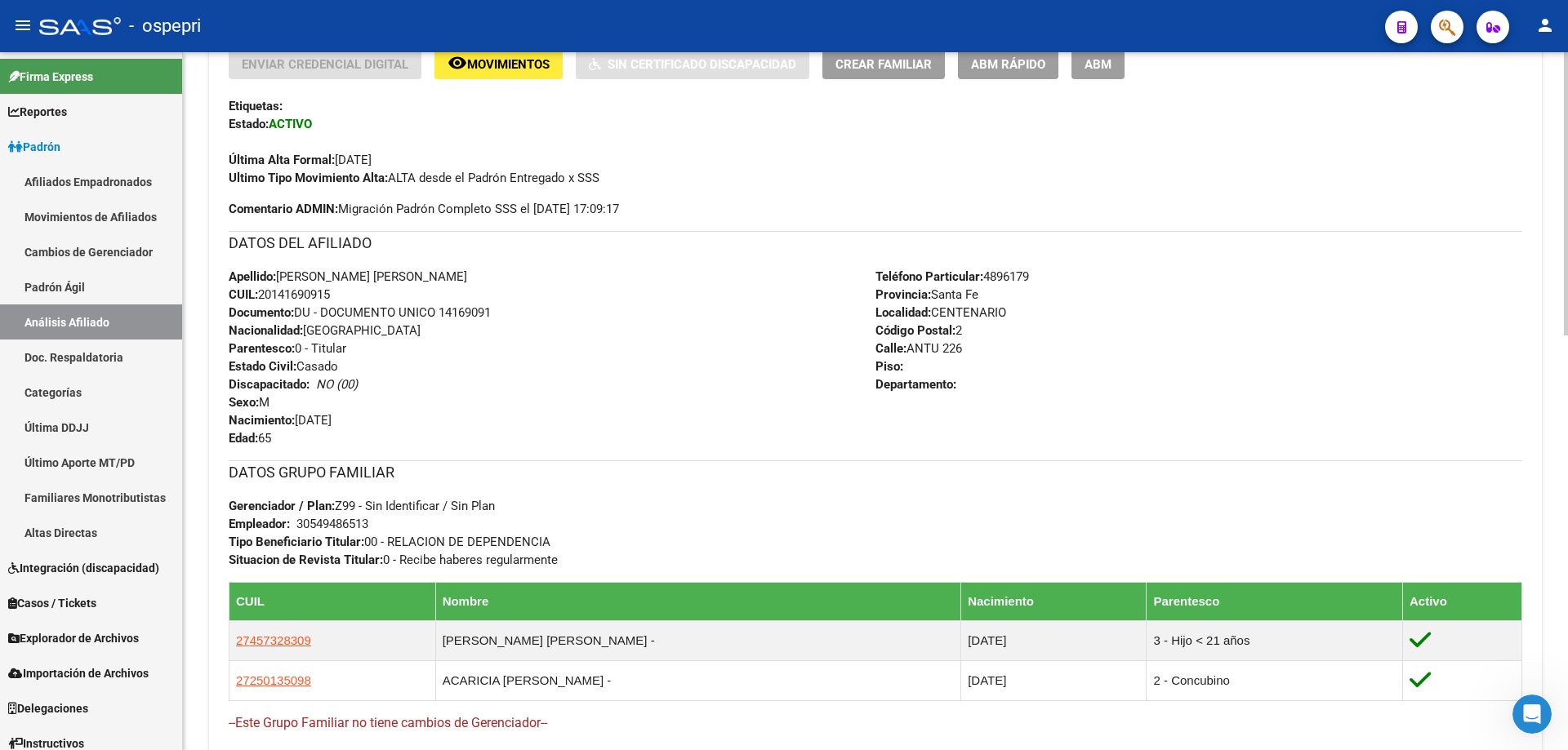
scroll to position [0, 0]
